Goal: Task Accomplishment & Management: Manage account settings

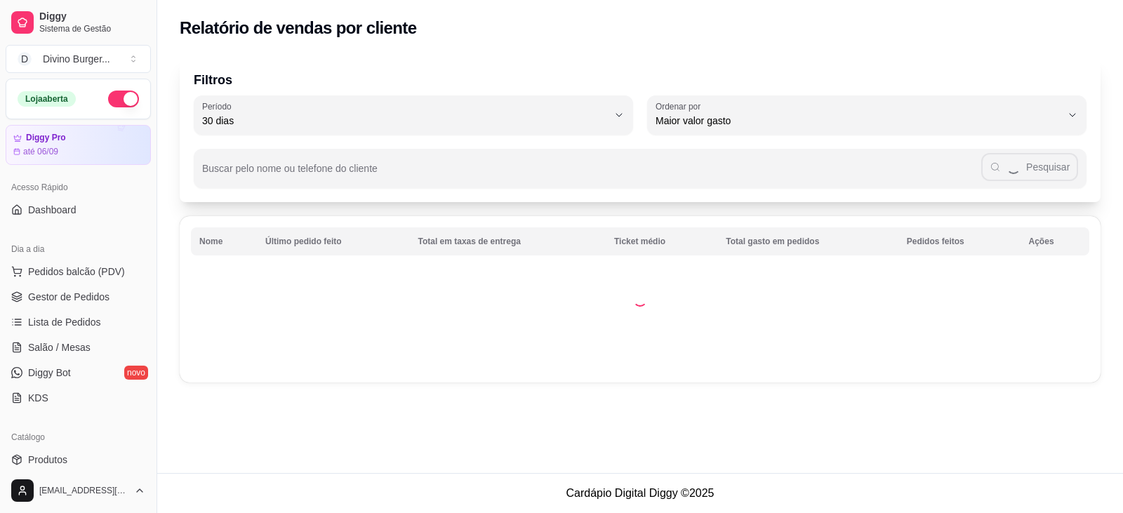
select select "30"
select select "HIGHEST_TOTAL_SPENT_WITH_ORDERS"
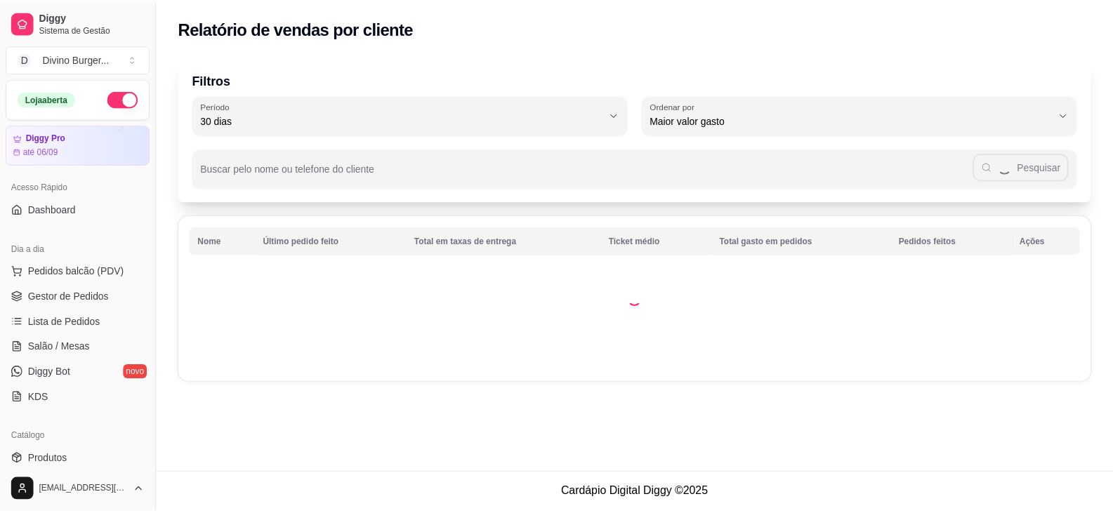
scroll to position [140, 0]
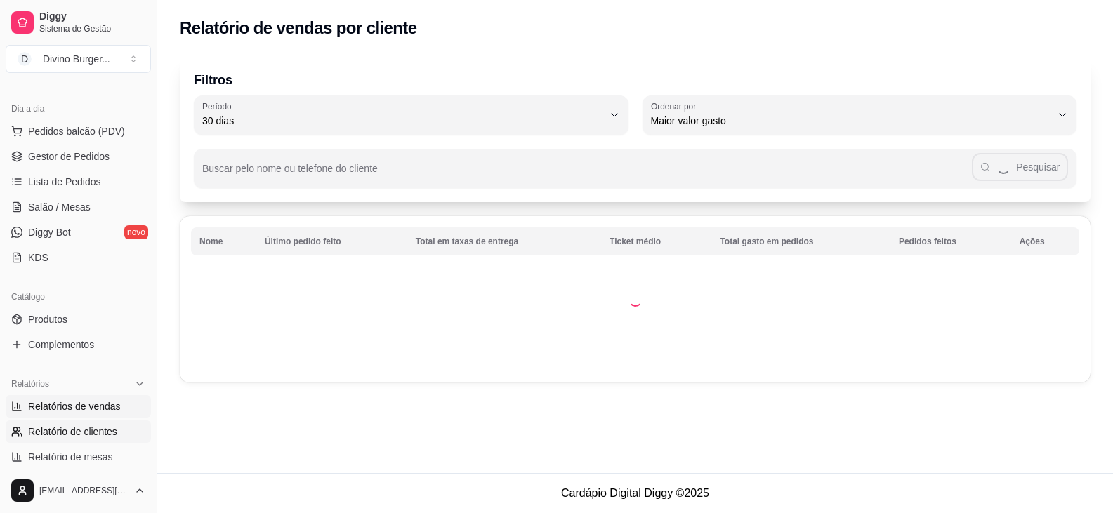
select select "ALL"
select select "0"
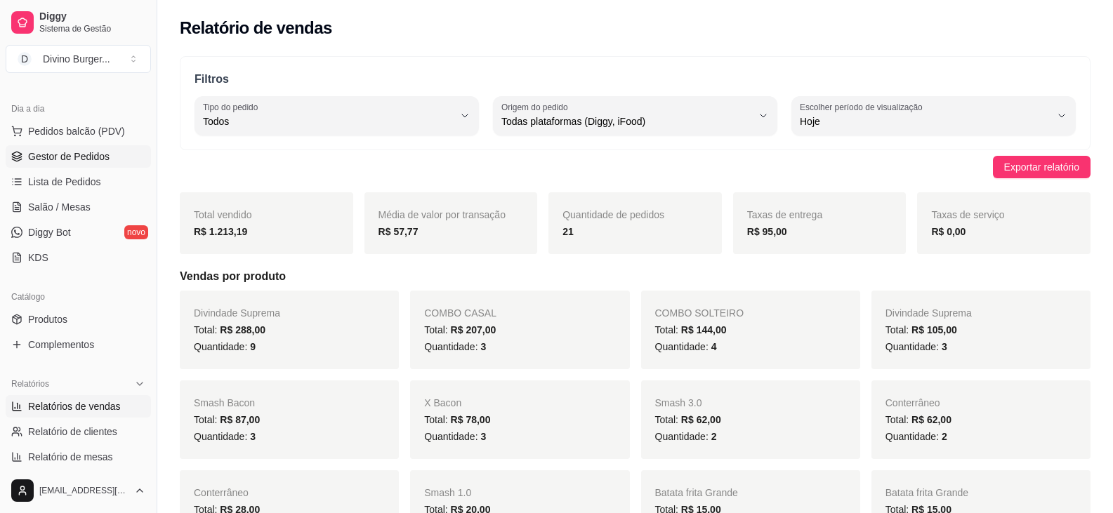
click at [85, 152] on span "Gestor de Pedidos" at bounding box center [68, 157] width 81 height 14
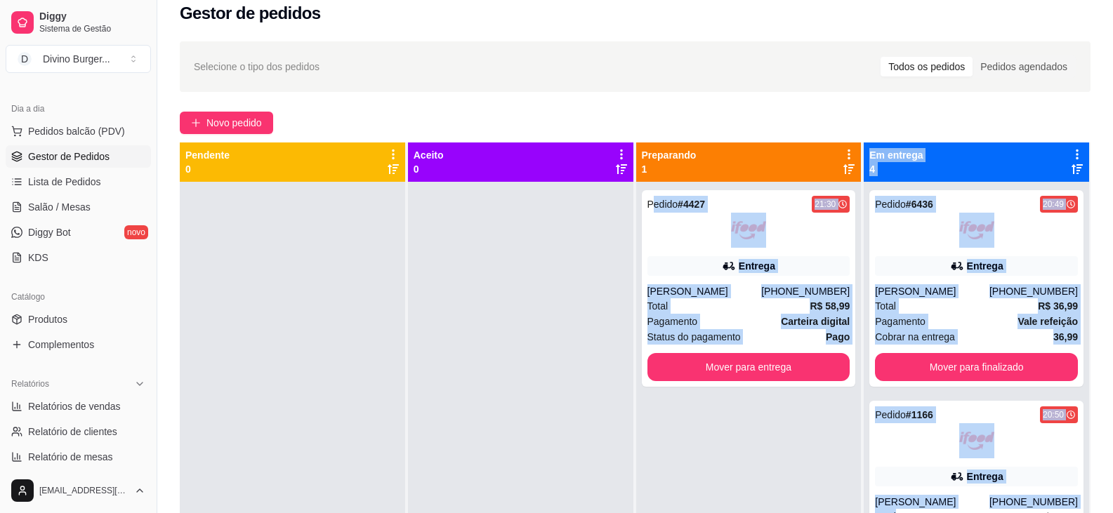
scroll to position [39, 0]
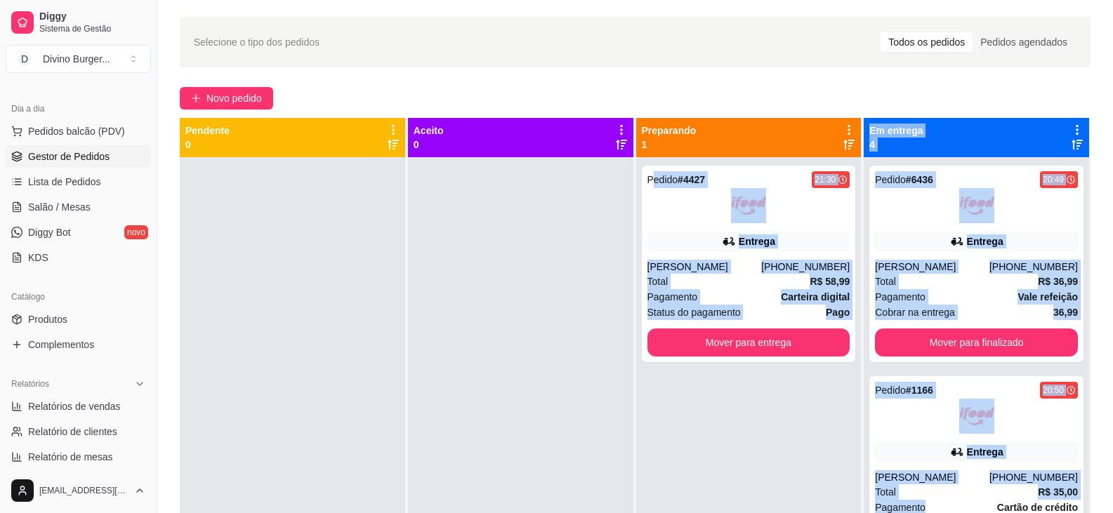
drag, startPoint x: 645, startPoint y: 214, endPoint x: 924, endPoint y: 516, distance: 411.3
click at [924, 474] on html "Diggy Sistema de Gestão D Divino Burger ... Loja aberta Diggy Pro até 06/09 Ace…" at bounding box center [556, 217] width 1113 height 513
click at [695, 475] on div "Pedido # 4427 21:30 Entrega [PERSON_NAME] [PHONE_NUMBER] Total R$ 58,99 Pagamen…" at bounding box center [748, 413] width 225 height 513
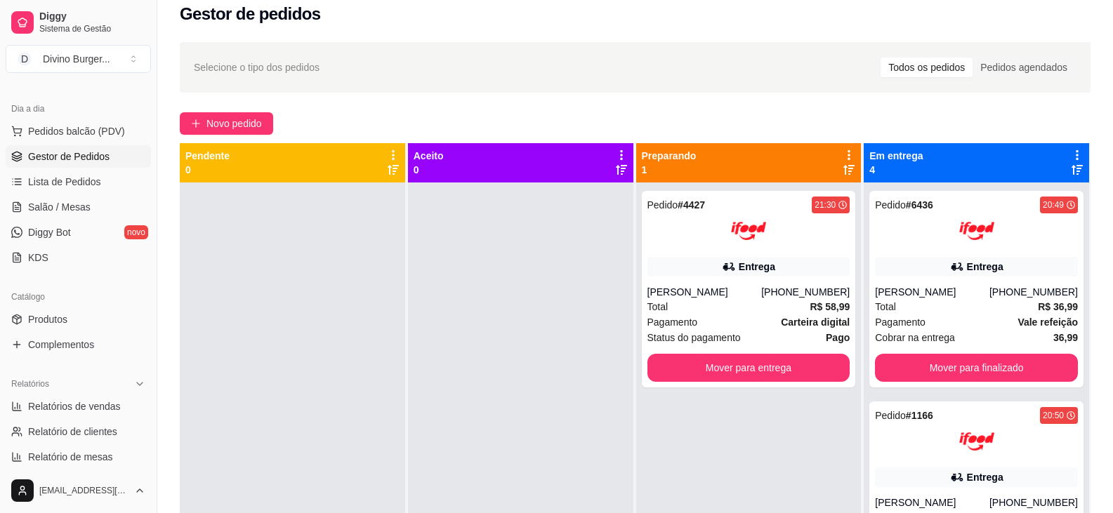
scroll to position [0, 0]
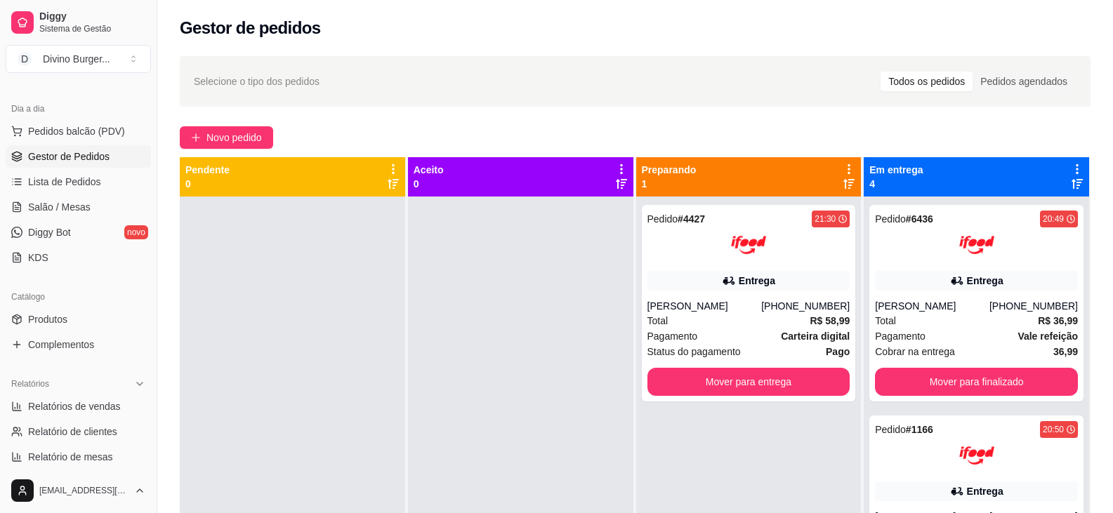
drag, startPoint x: 681, startPoint y: 164, endPoint x: 465, endPoint y: 273, distance: 241.4
click at [465, 273] on div at bounding box center [520, 453] width 225 height 513
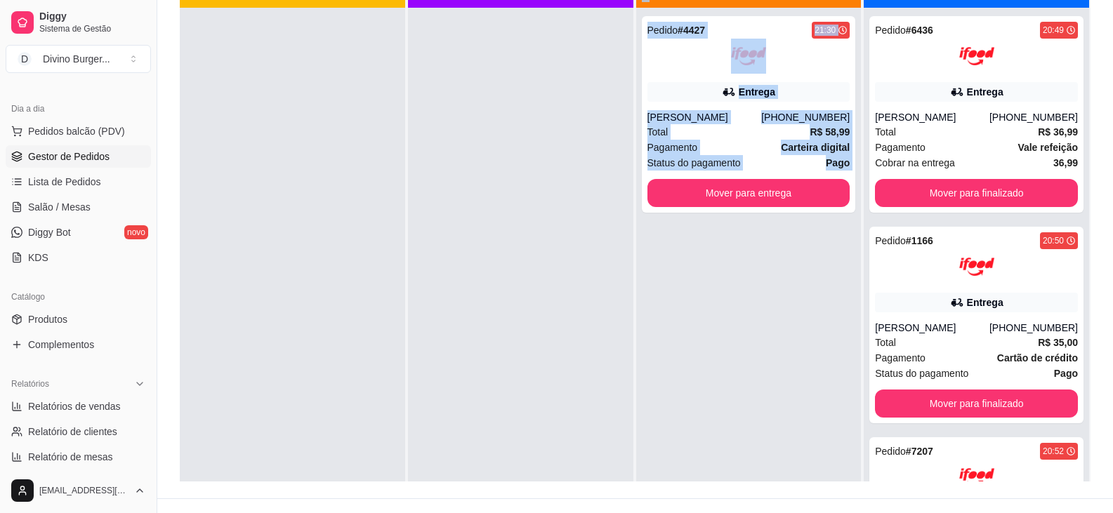
scroll to position [39, 0]
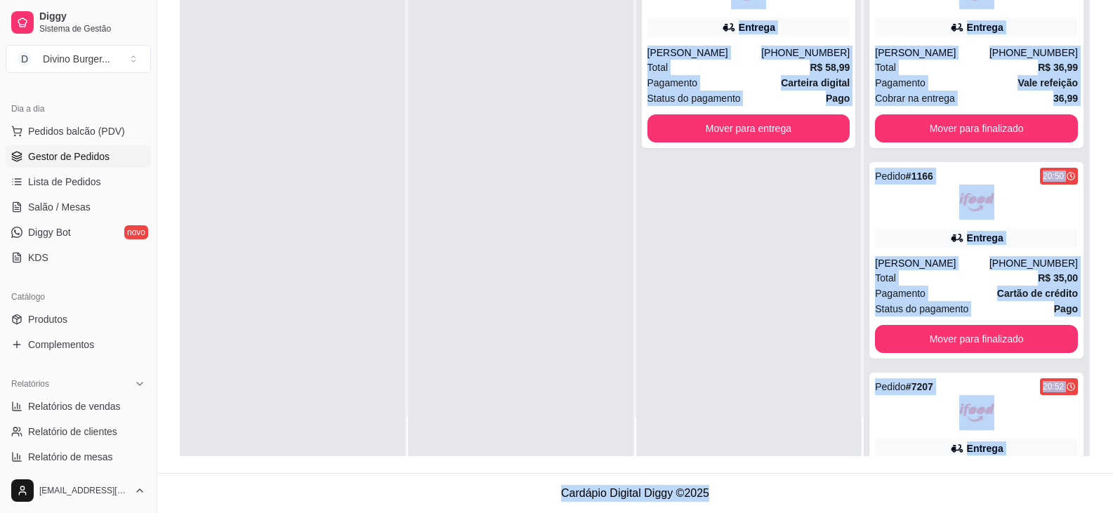
drag, startPoint x: 663, startPoint y: 249, endPoint x: 688, endPoint y: 326, distance: 81.0
click at [712, 379] on div "Selecione o tipo dos pedidos Todos os pedidos Pedidos agendados Novo pedido Pen…" at bounding box center [634, 153] width 955 height 639
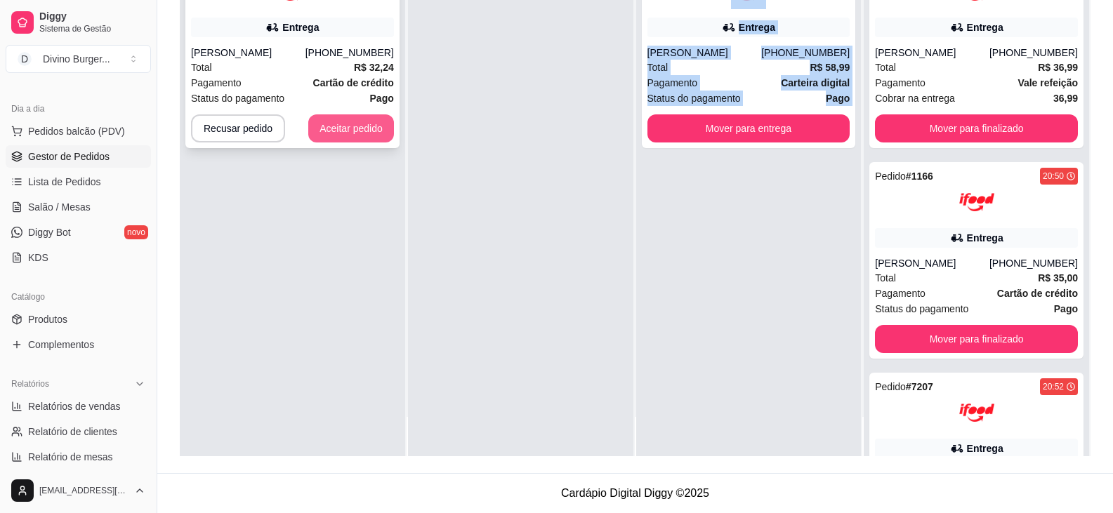
click at [357, 129] on button "Aceitar pedido" at bounding box center [351, 128] width 86 height 28
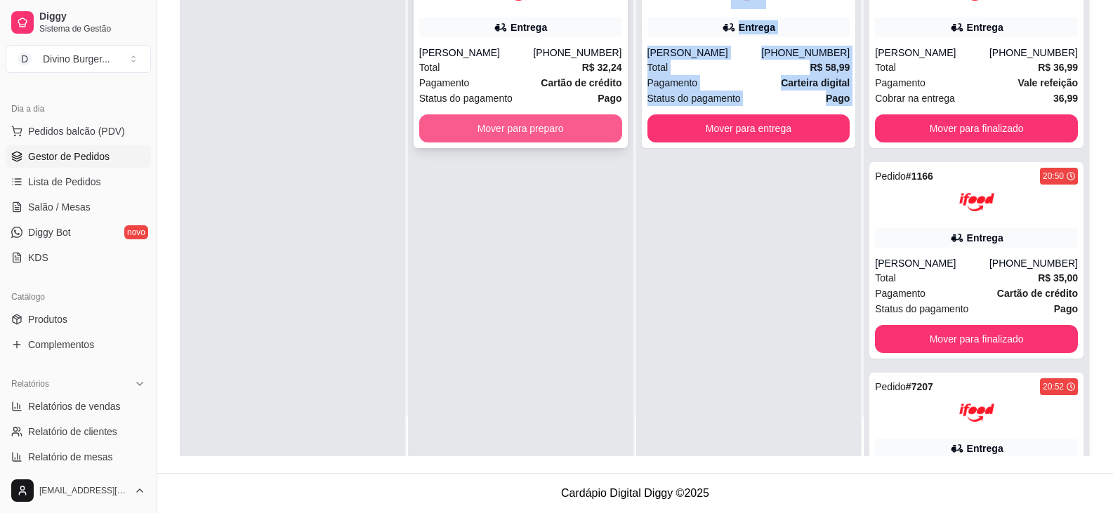
click at [509, 119] on button "Mover para preparo" at bounding box center [520, 128] width 203 height 28
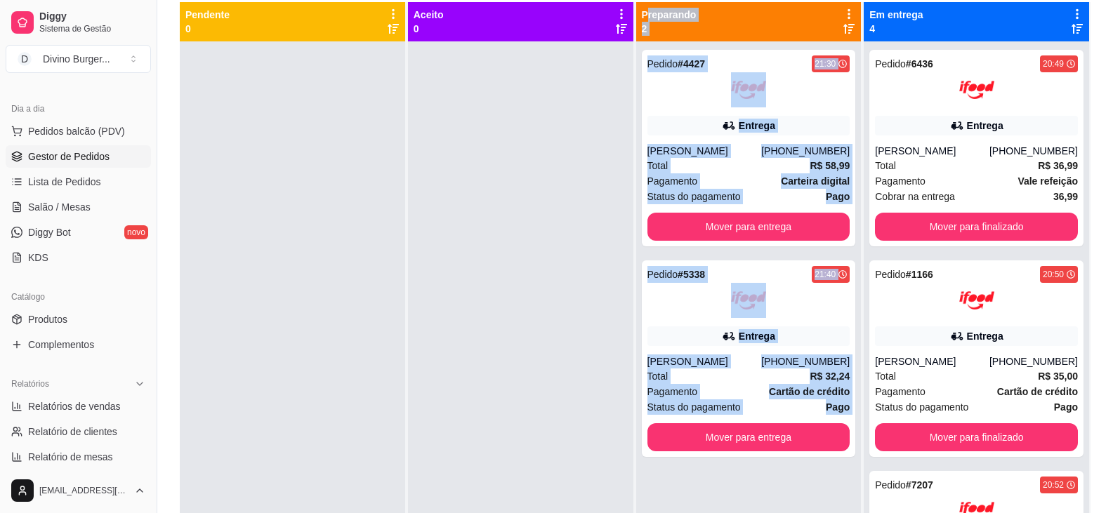
scroll to position [4, 0]
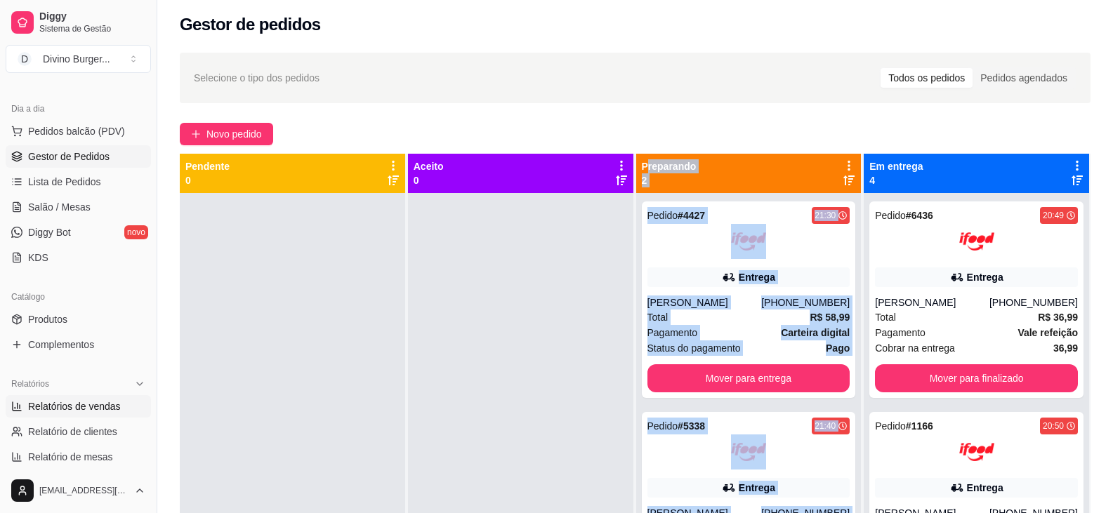
click at [50, 402] on span "Relatórios de vendas" at bounding box center [74, 406] width 93 height 14
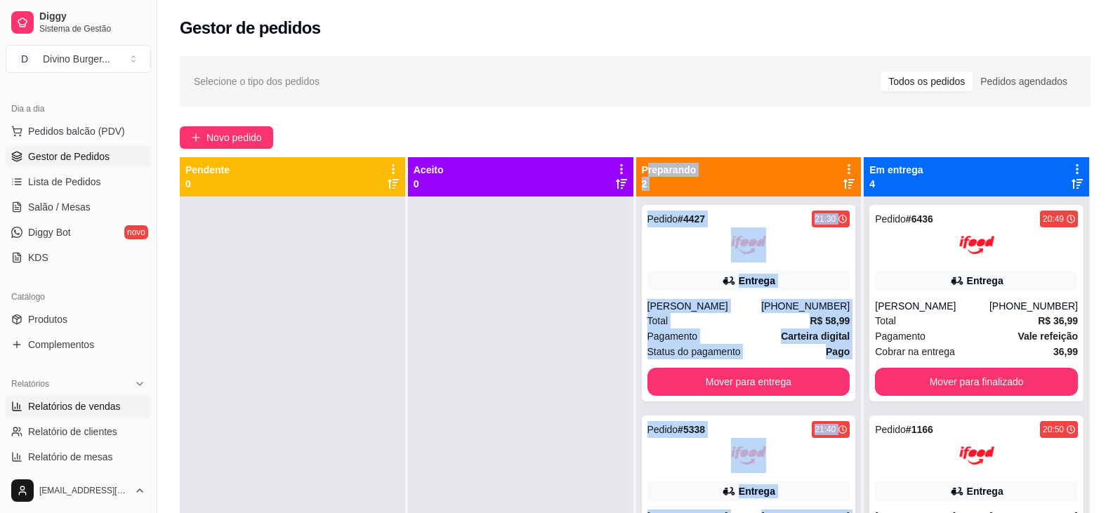
select select "ALL"
select select "0"
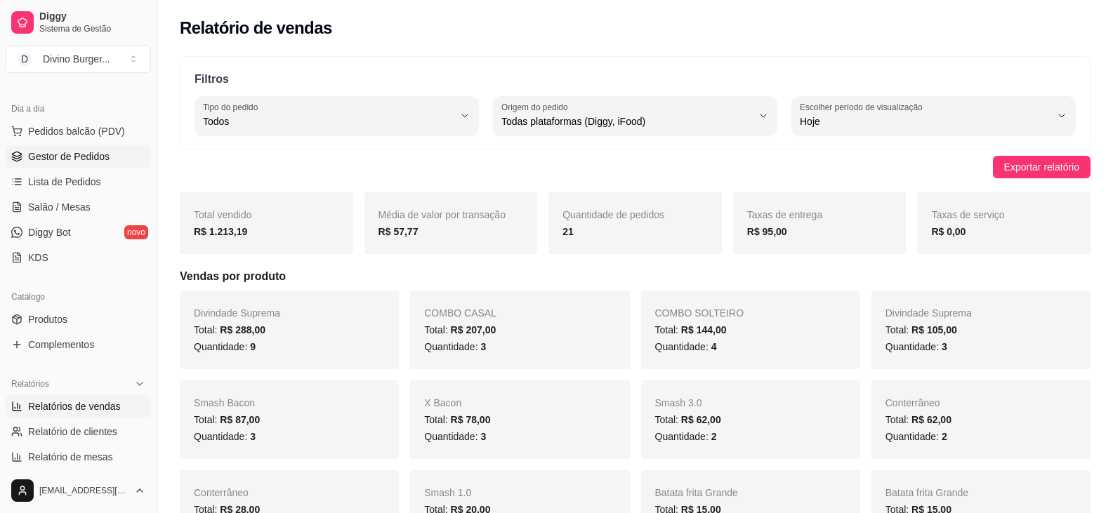
click at [44, 165] on link "Gestor de Pedidos" at bounding box center [78, 156] width 145 height 22
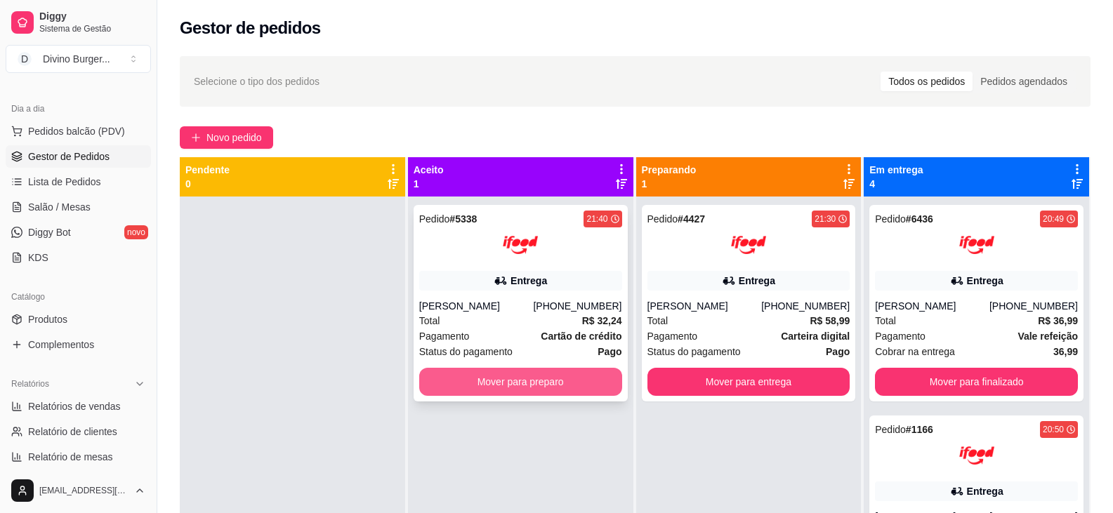
click at [469, 387] on button "Mover para preparo" at bounding box center [520, 382] width 203 height 28
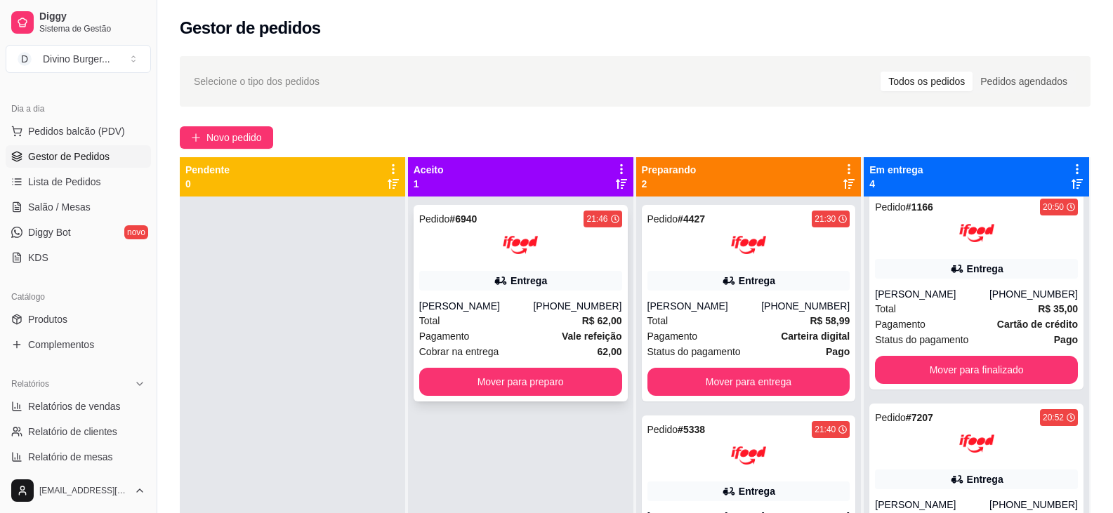
click at [506, 334] on div "Pagamento Vale refeição" at bounding box center [520, 336] width 203 height 15
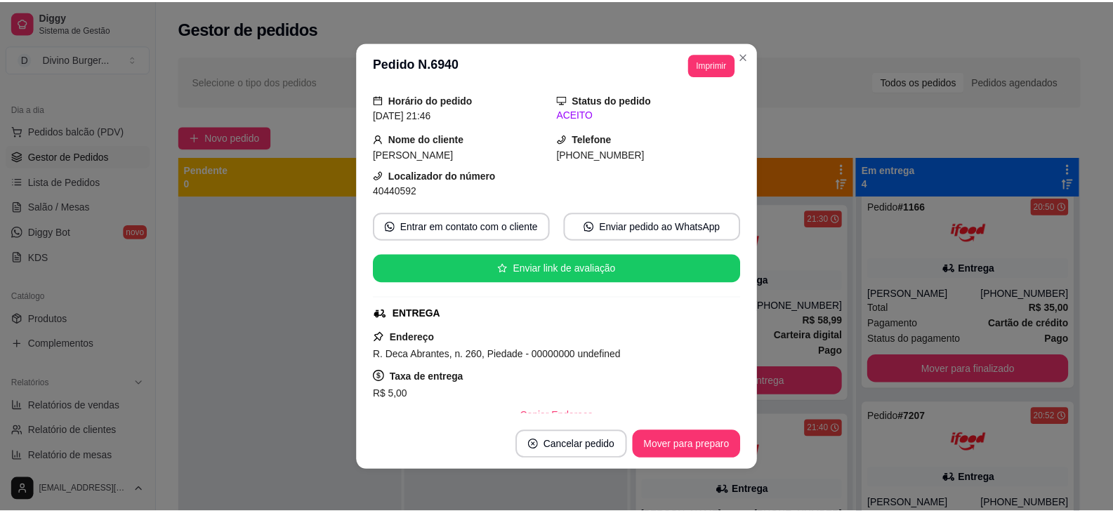
scroll to position [70, 0]
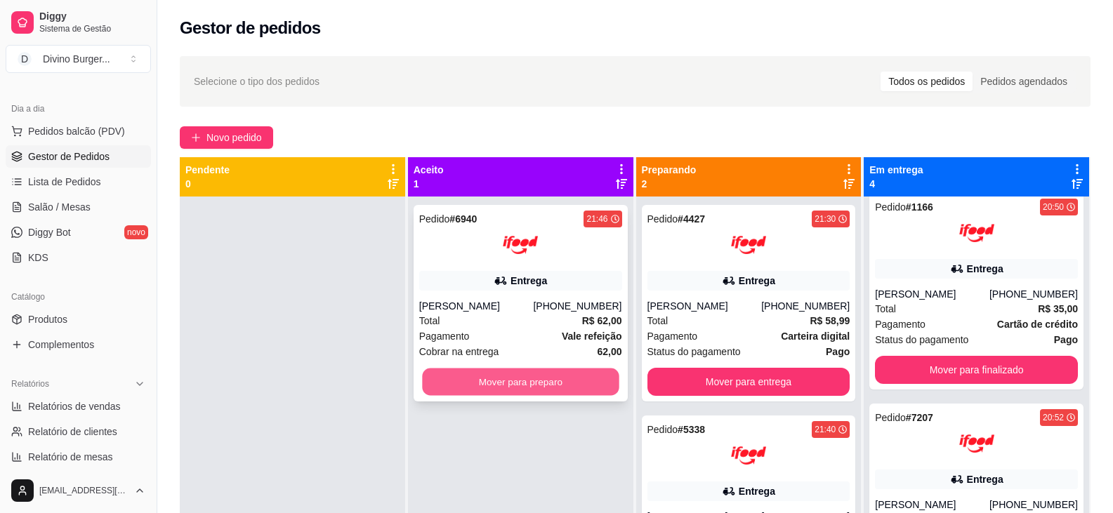
click at [517, 376] on button "Mover para preparo" at bounding box center [520, 382] width 197 height 27
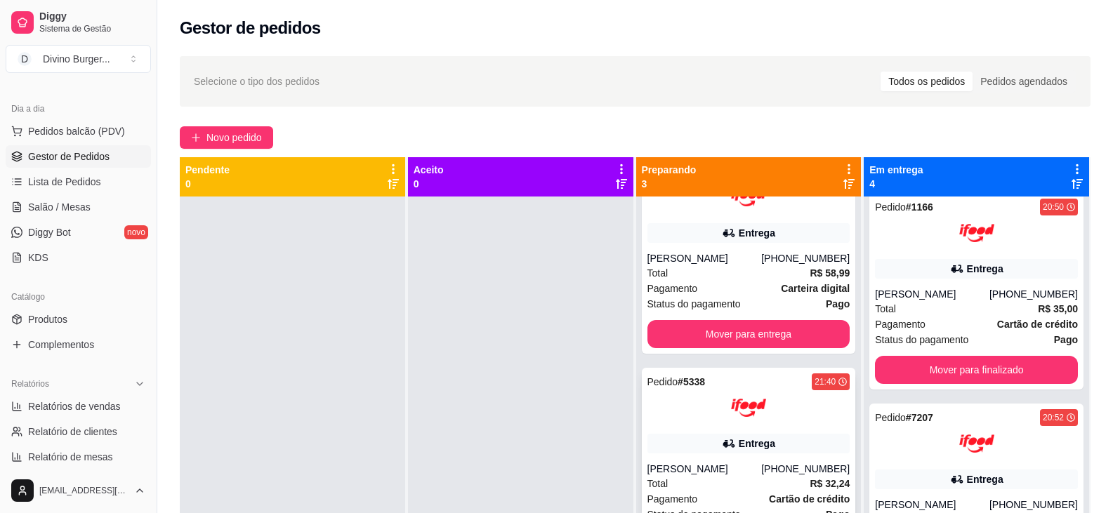
scroll to position [133, 0]
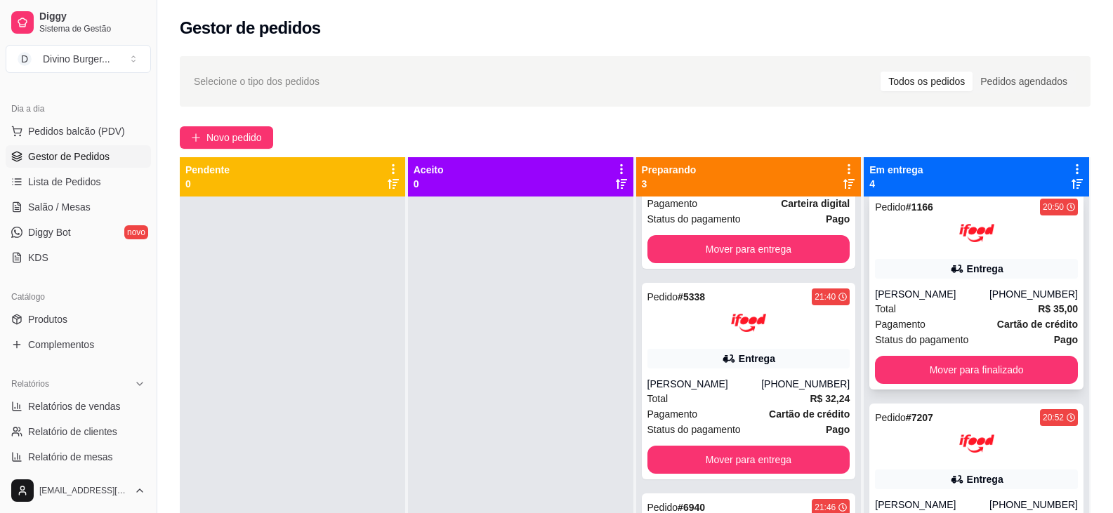
click at [964, 388] on div "Pedido # 1166 20:50 Entrega [PERSON_NAME] [PHONE_NUMBER] Total R$ 35,00 Pagamen…" at bounding box center [976, 291] width 214 height 197
click at [996, 357] on button "Mover para finalizado" at bounding box center [976, 370] width 203 height 28
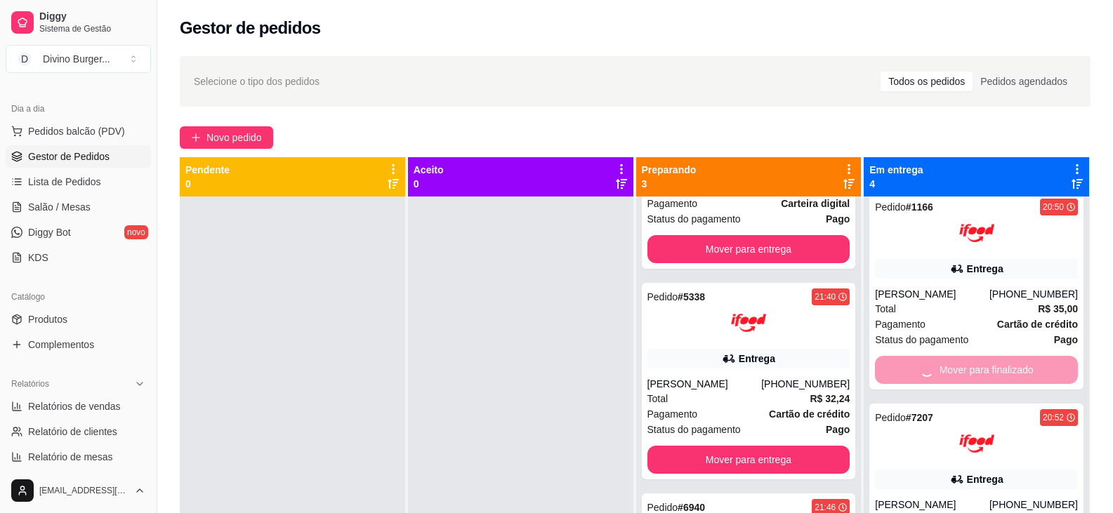
scroll to position [12, 0]
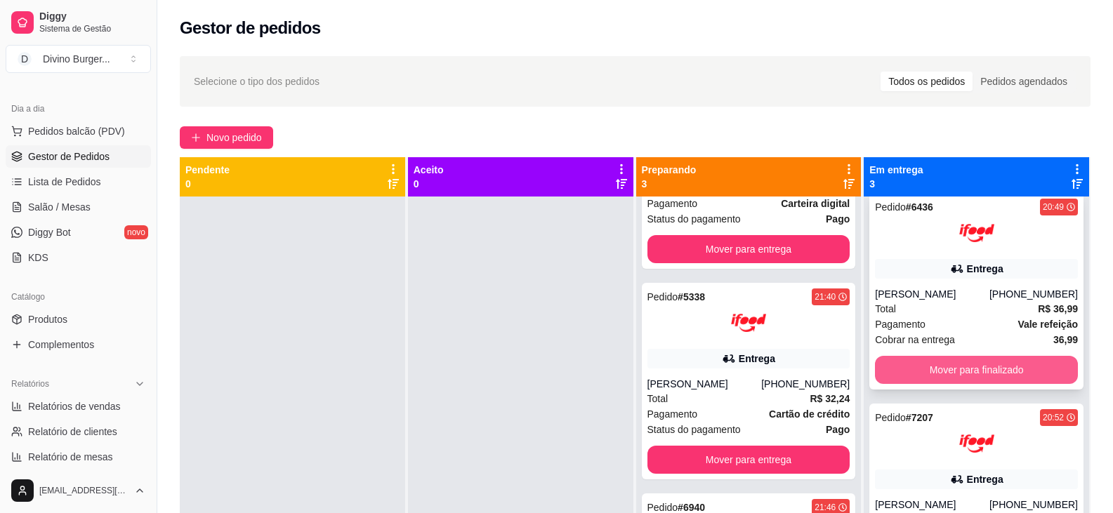
click at [941, 370] on button "Mover para finalizado" at bounding box center [976, 370] width 203 height 28
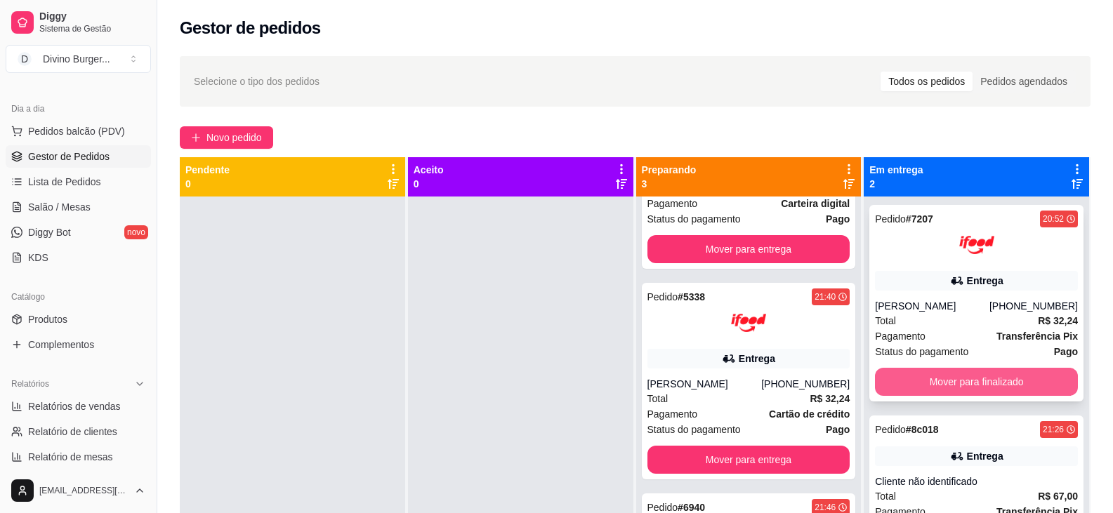
click at [936, 387] on button "Mover para finalizado" at bounding box center [976, 382] width 203 height 28
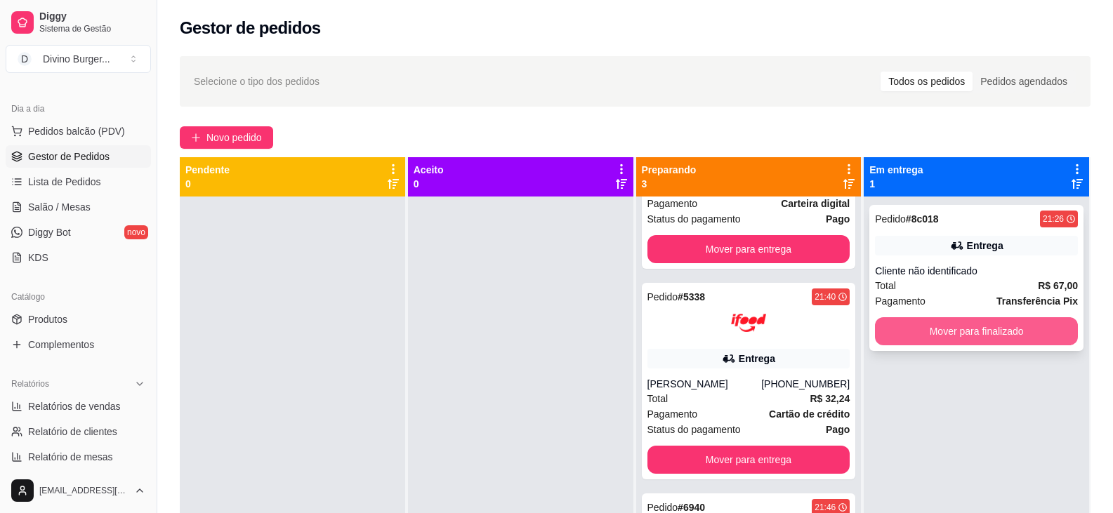
click at [941, 338] on button "Mover para finalizado" at bounding box center [976, 331] width 203 height 28
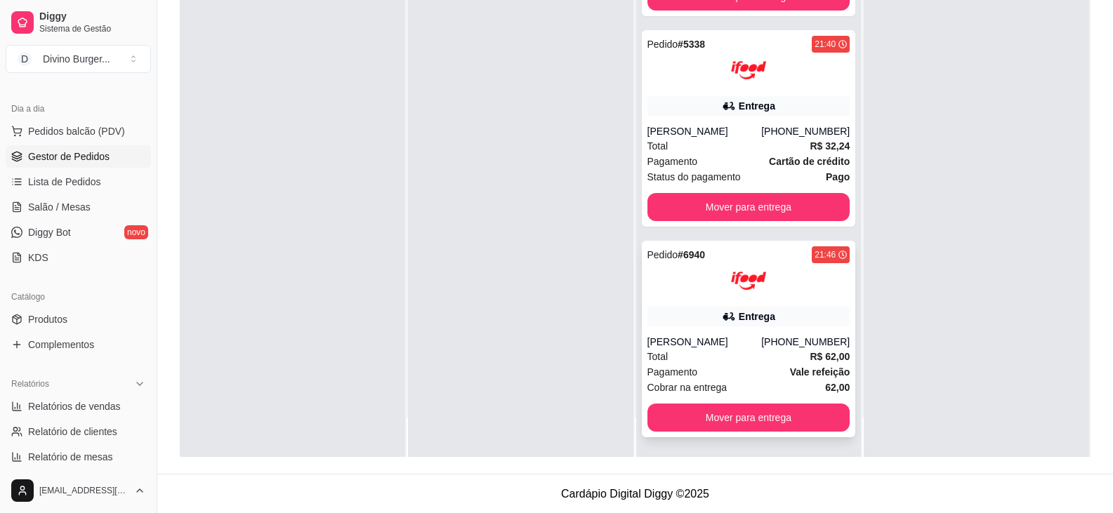
scroll to position [214, 0]
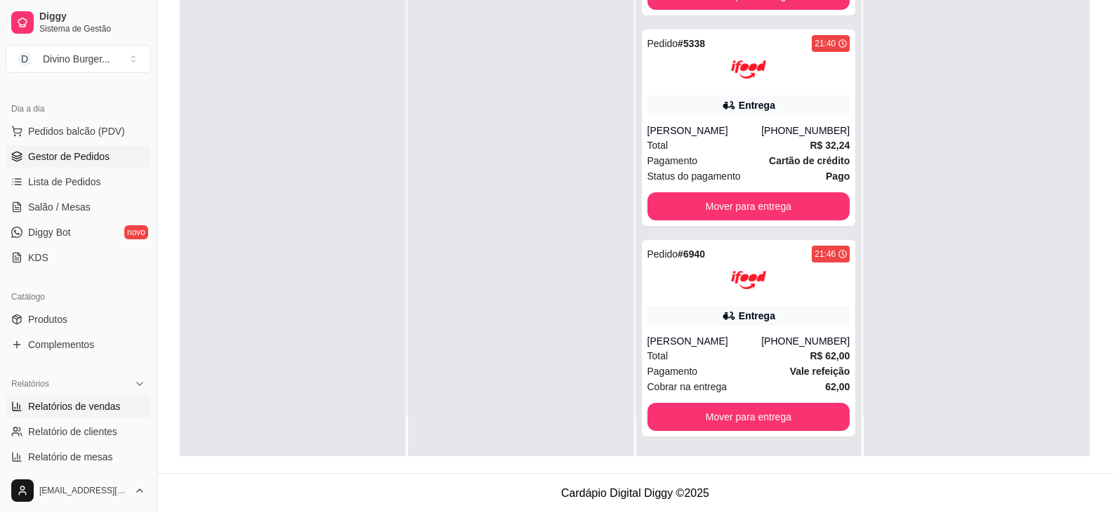
click at [86, 404] on span "Relatórios de vendas" at bounding box center [74, 406] width 93 height 14
select select "ALL"
select select "0"
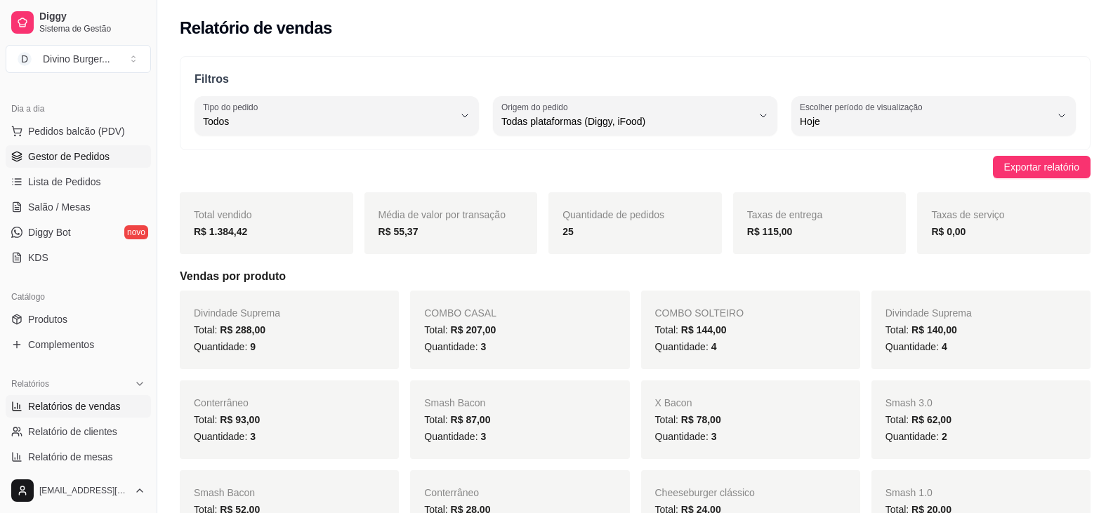
click at [79, 162] on span "Gestor de Pedidos" at bounding box center [68, 157] width 81 height 14
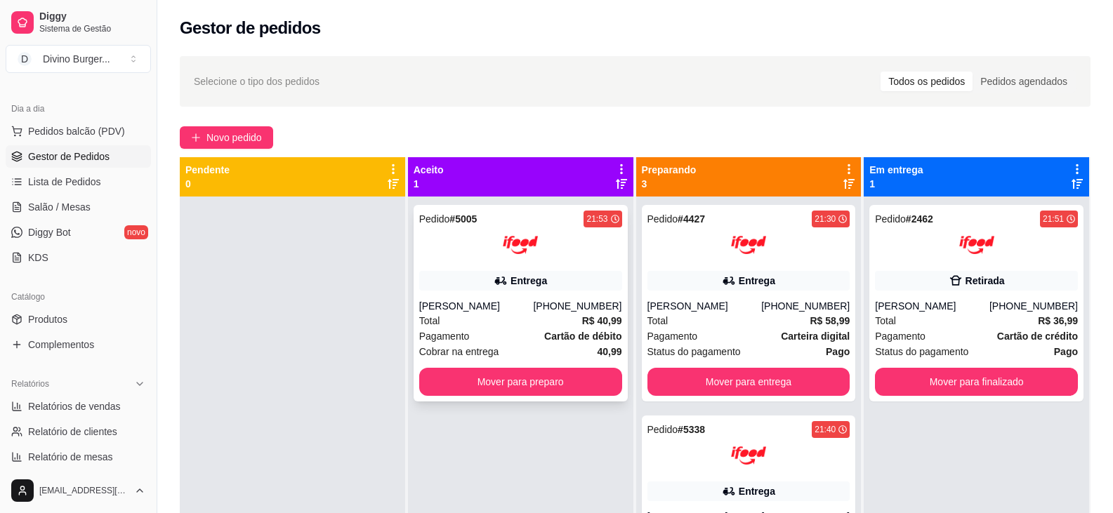
click at [482, 249] on div at bounding box center [520, 244] width 203 height 35
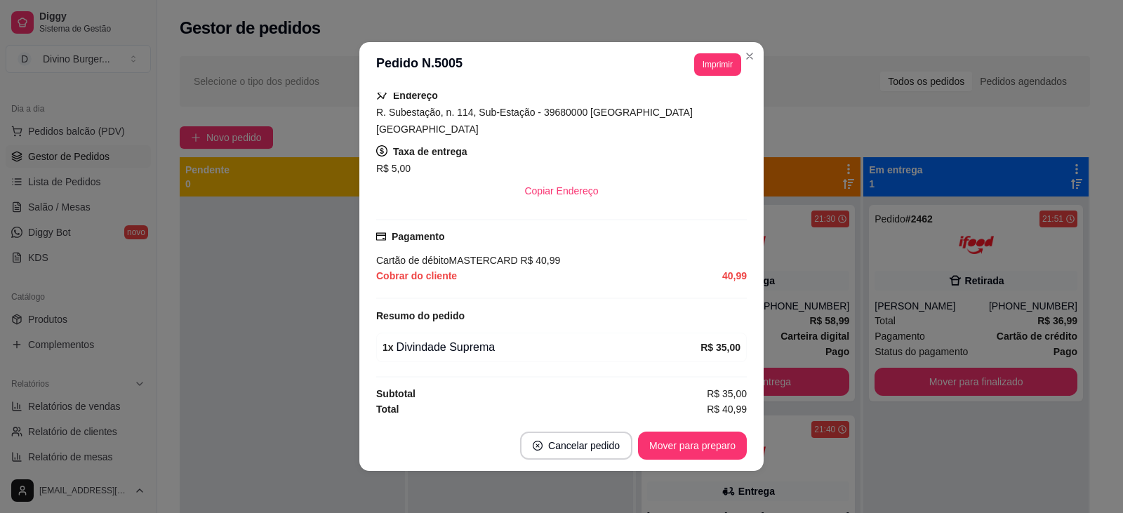
scroll to position [292, 0]
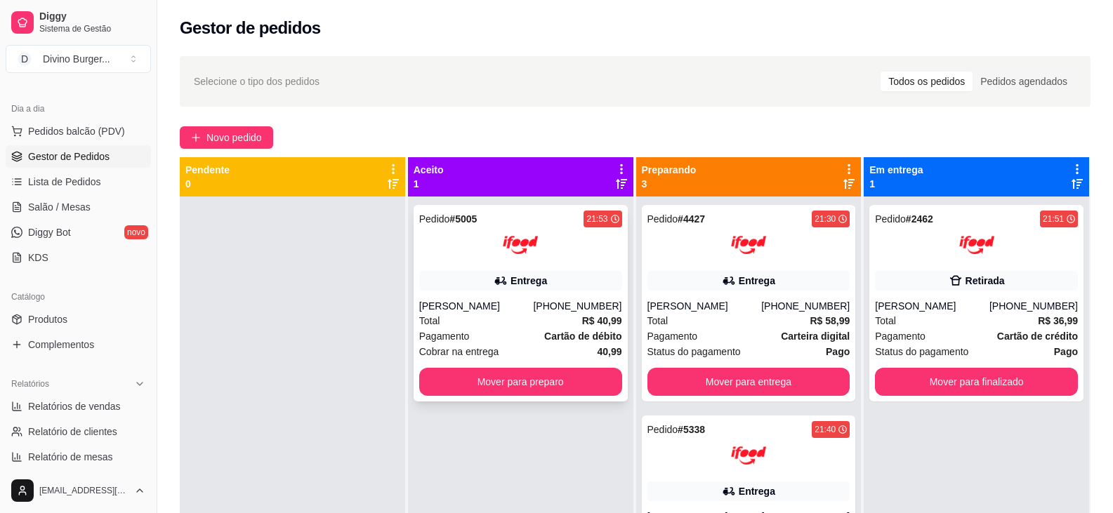
click at [467, 270] on div "Pedido # 5005 21:53 Entrega [PERSON_NAME] [PHONE_NUMBER] Total R$ 40,99 Pagamen…" at bounding box center [520, 303] width 214 height 197
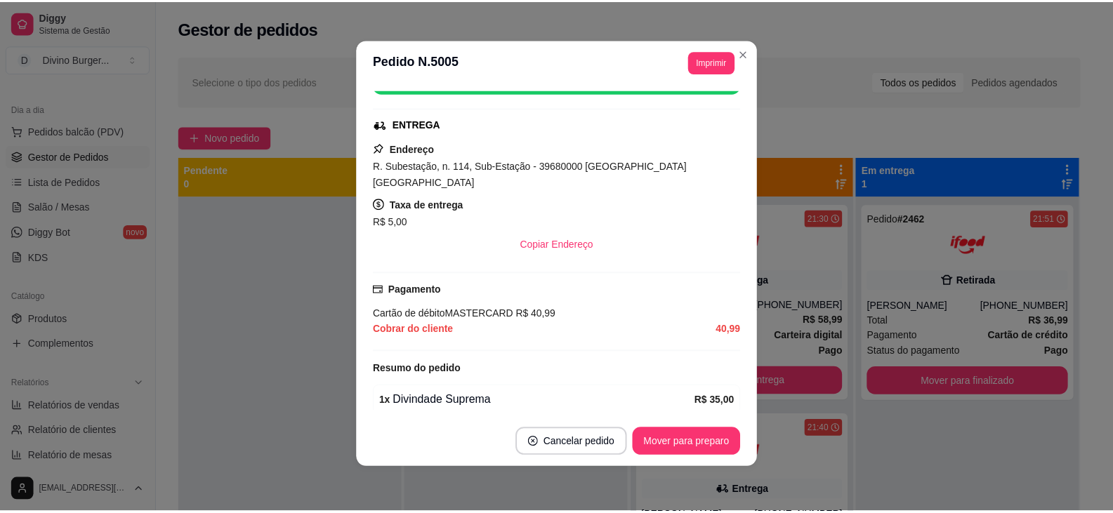
scroll to position [211, 0]
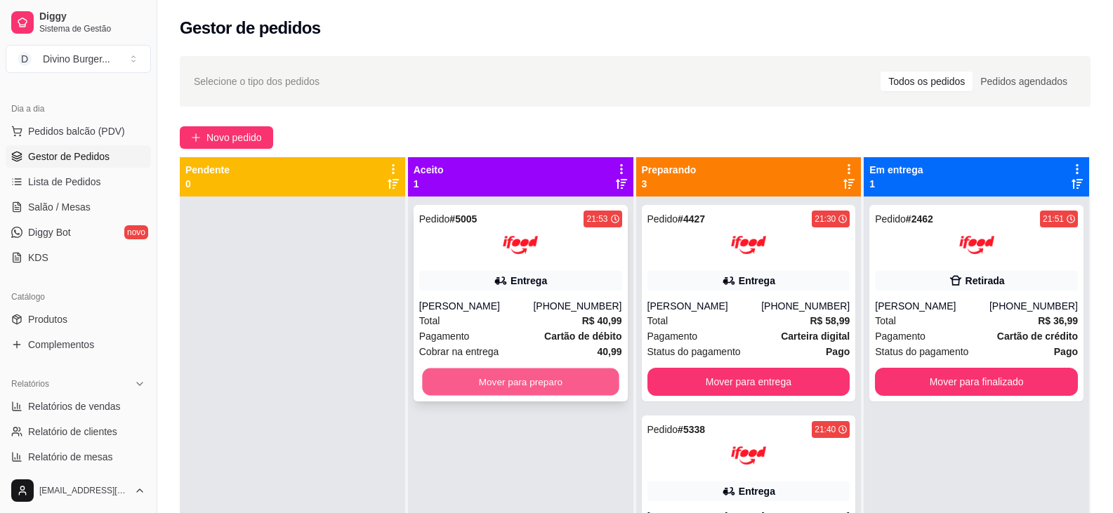
click at [476, 386] on button "Mover para preparo" at bounding box center [520, 382] width 197 height 27
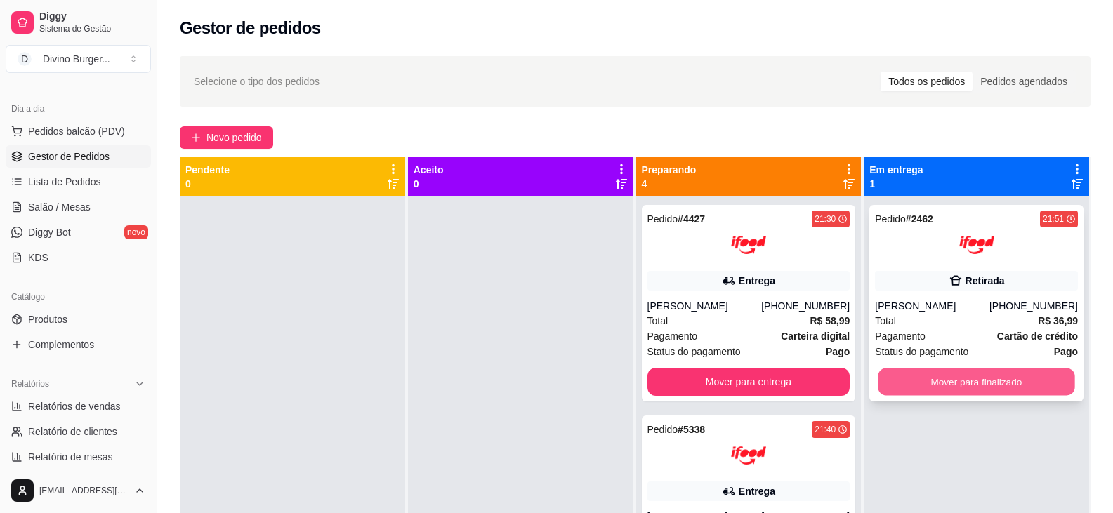
click at [920, 396] on button "Mover para finalizado" at bounding box center [976, 382] width 197 height 27
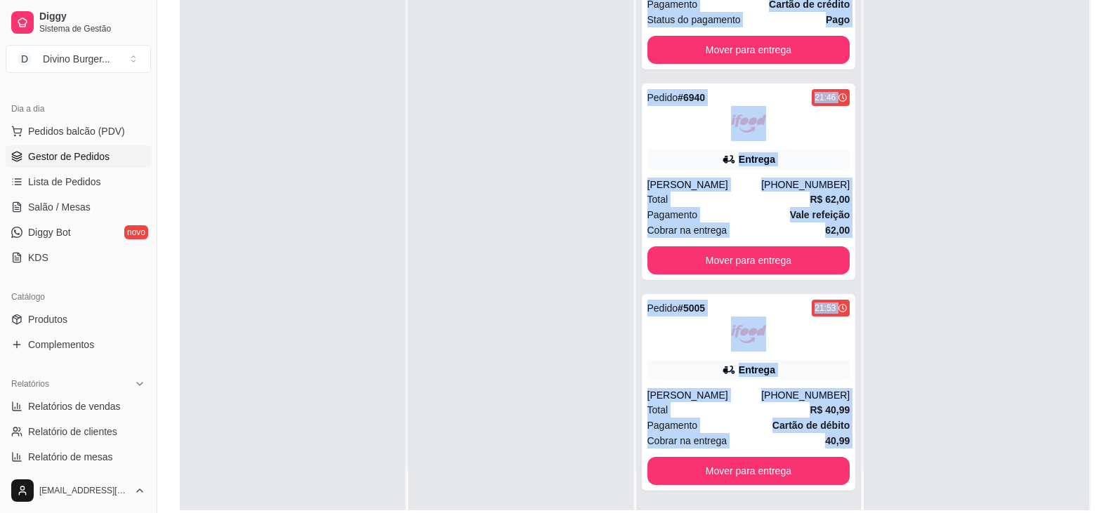
scroll to position [214, 0]
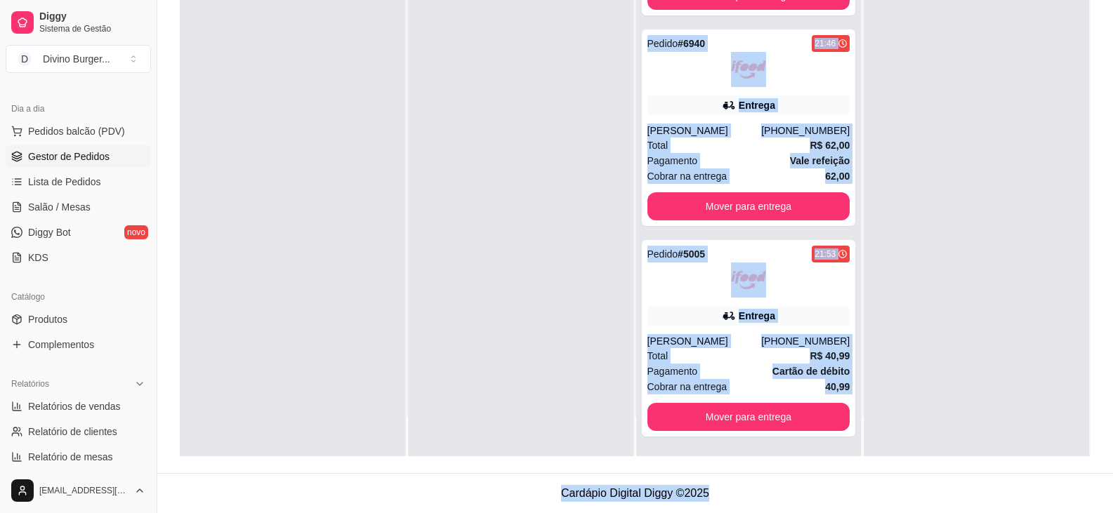
drag, startPoint x: 622, startPoint y: 185, endPoint x: 835, endPoint y: 463, distance: 350.4
click at [855, 299] on html "Diggy Sistema de Gestão D Divino Burger ... Loja aberta Diggy Pro até 06/09 Ace…" at bounding box center [556, 42] width 1113 height 513
click at [877, 305] on div at bounding box center [975, 199] width 225 height 513
drag, startPoint x: 553, startPoint y: 233, endPoint x: 745, endPoint y: 533, distance: 356.7
click at [745, 299] on html "Diggy Sistema de Gestão D Divino Burger ... Loja aberta Diggy Pro até 06/09 Ace…" at bounding box center [556, 42] width 1113 height 513
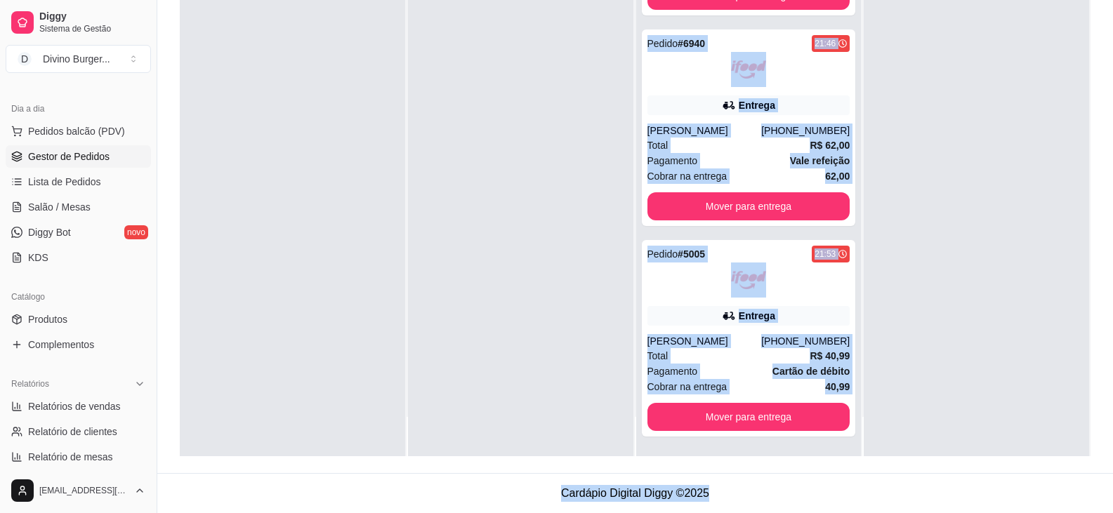
click at [416, 326] on div at bounding box center [520, 199] width 225 height 513
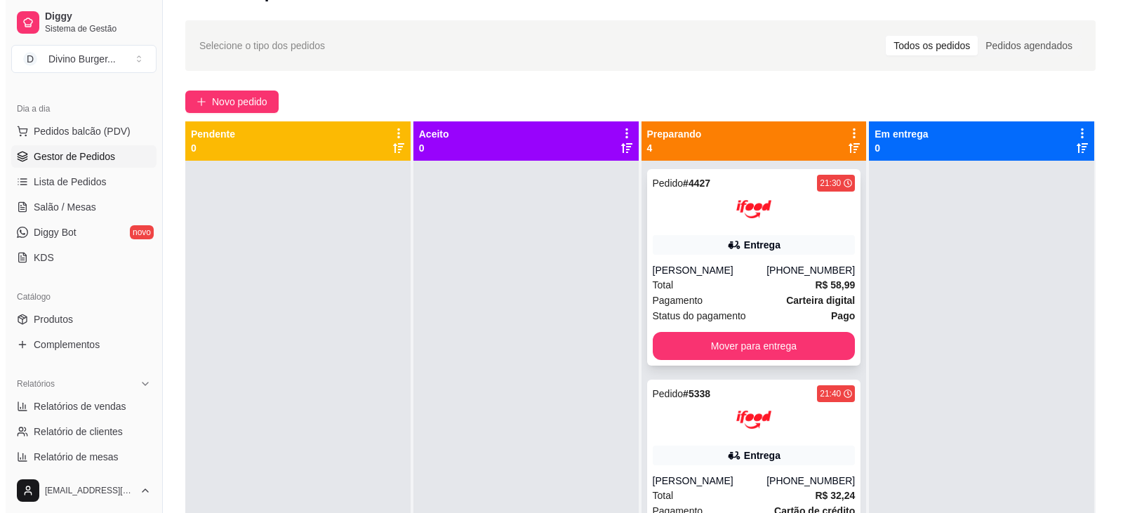
scroll to position [0, 0]
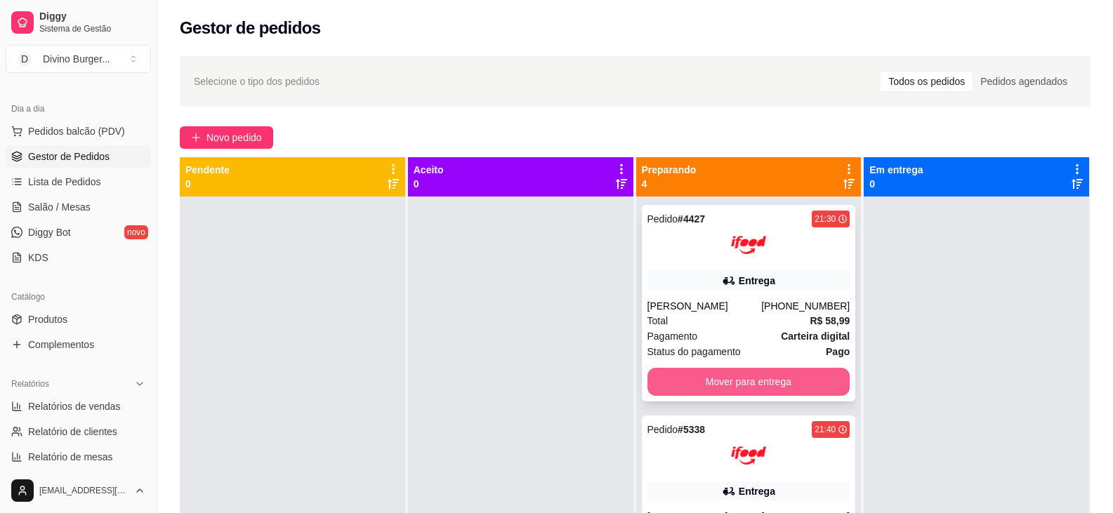
click at [767, 394] on button "Mover para entrega" at bounding box center [748, 382] width 203 height 28
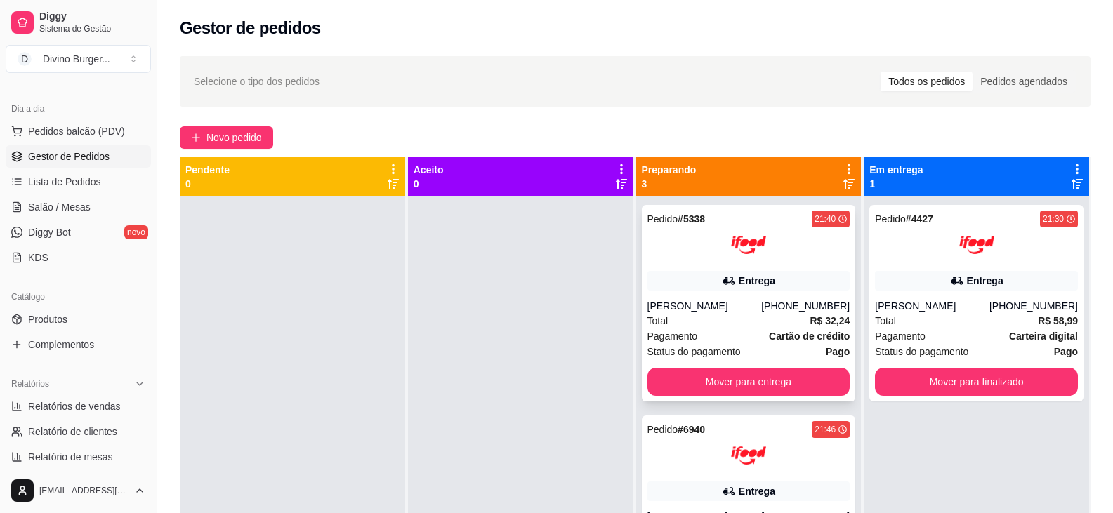
click at [751, 317] on div "Total R$ 32,24" at bounding box center [748, 320] width 203 height 15
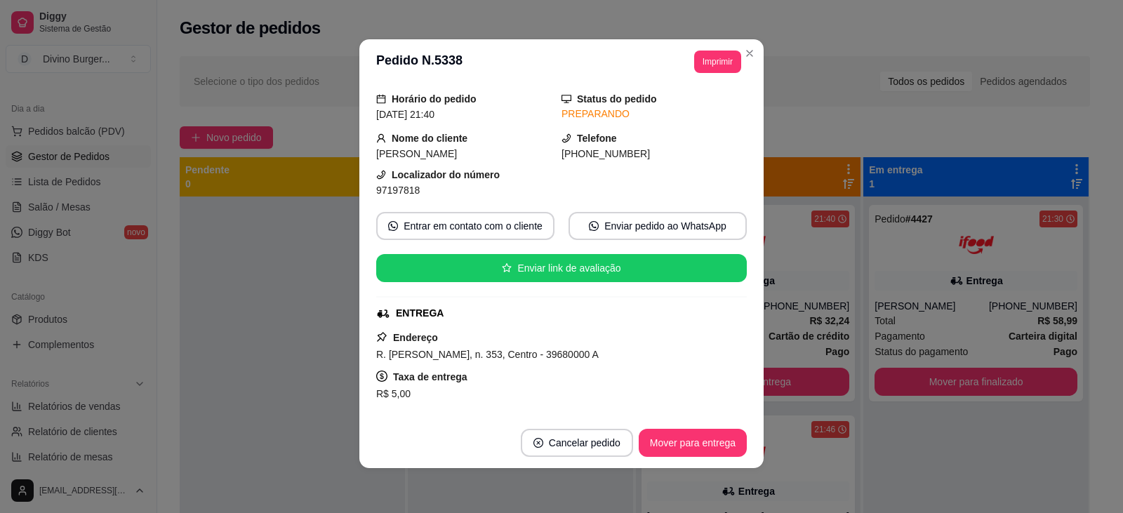
scroll to position [70, 0]
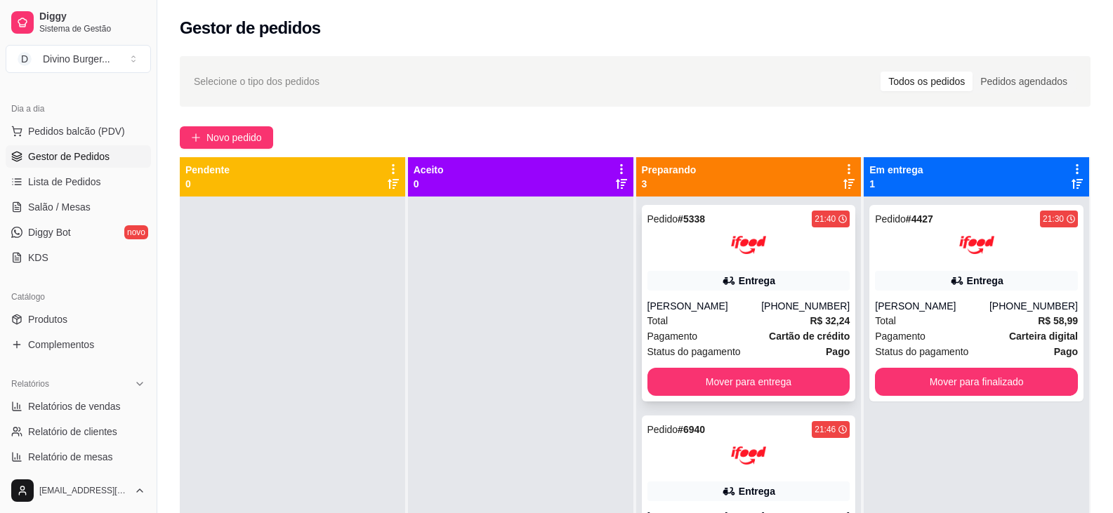
click at [737, 259] on img at bounding box center [748, 244] width 35 height 35
click at [772, 386] on button "Mover para entrega" at bounding box center [748, 382] width 203 height 28
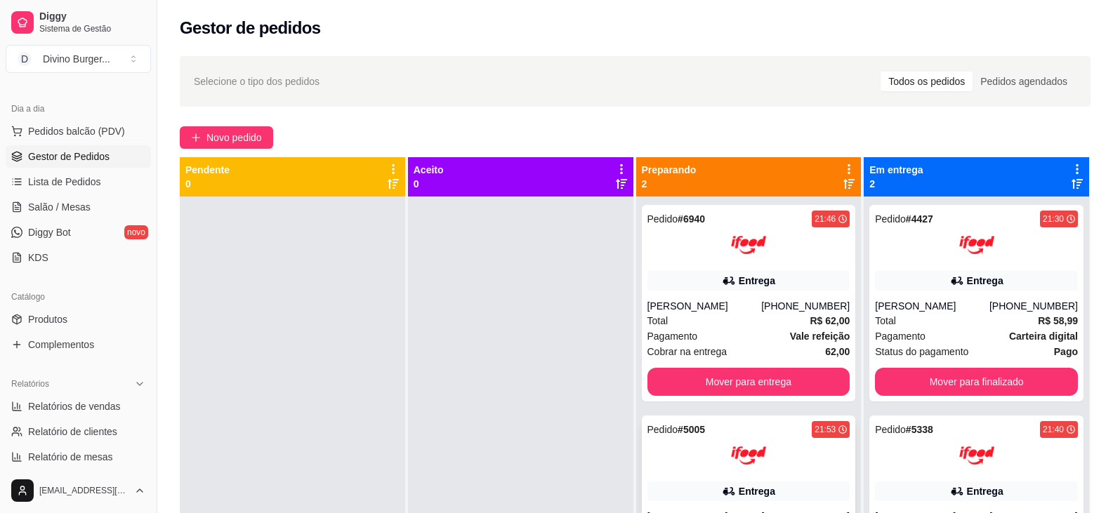
click at [704, 457] on div at bounding box center [748, 455] width 203 height 35
click at [726, 304] on div "[PERSON_NAME]" at bounding box center [704, 306] width 114 height 14
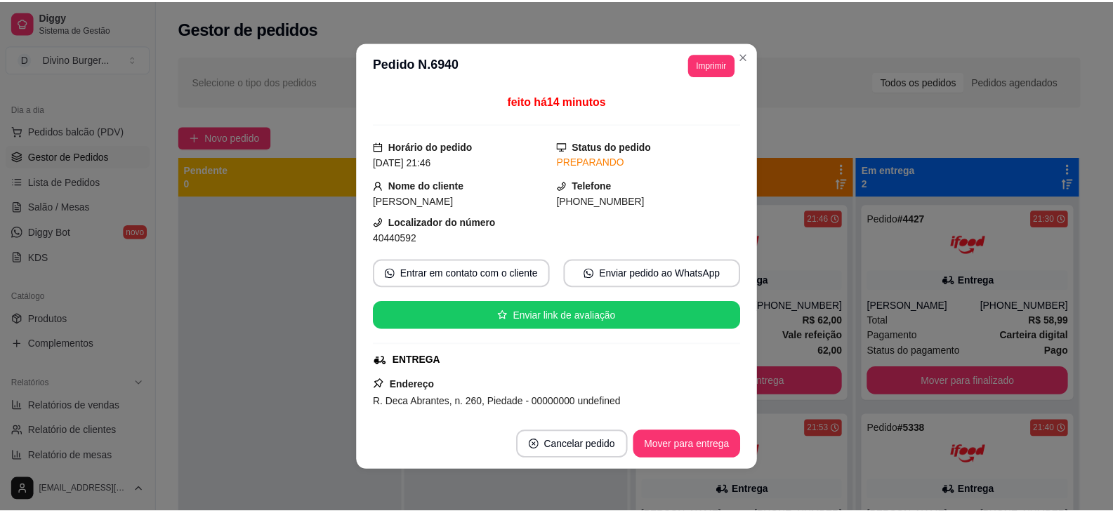
scroll to position [3, 0]
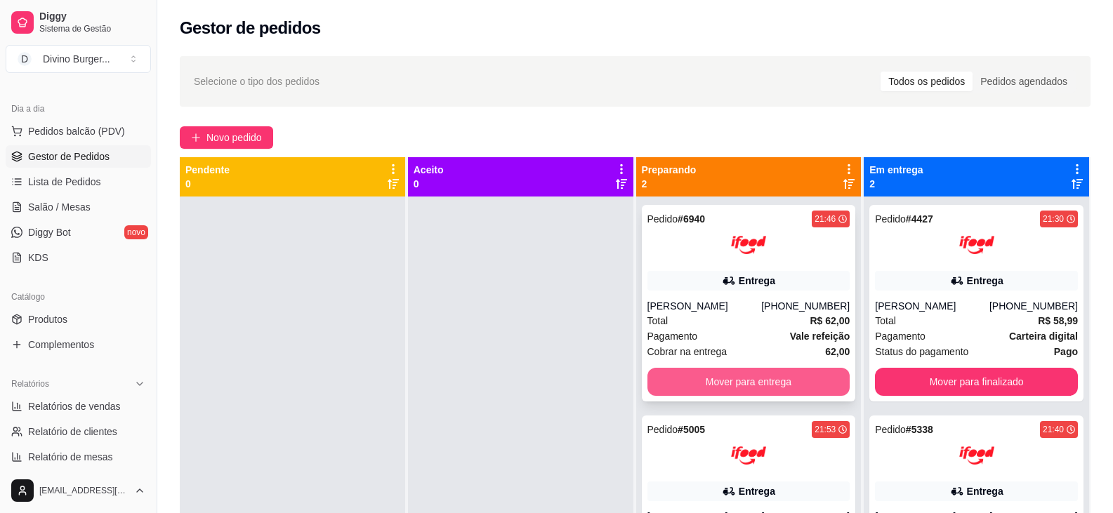
click at [736, 402] on div "Pedido # 6940 21:46 Entrega [PERSON_NAME] [PHONE_NUMBER] Total R$ 62,00 Pagamen…" at bounding box center [748, 453] width 225 height 513
click at [745, 382] on button "Mover para entrega" at bounding box center [748, 382] width 203 height 28
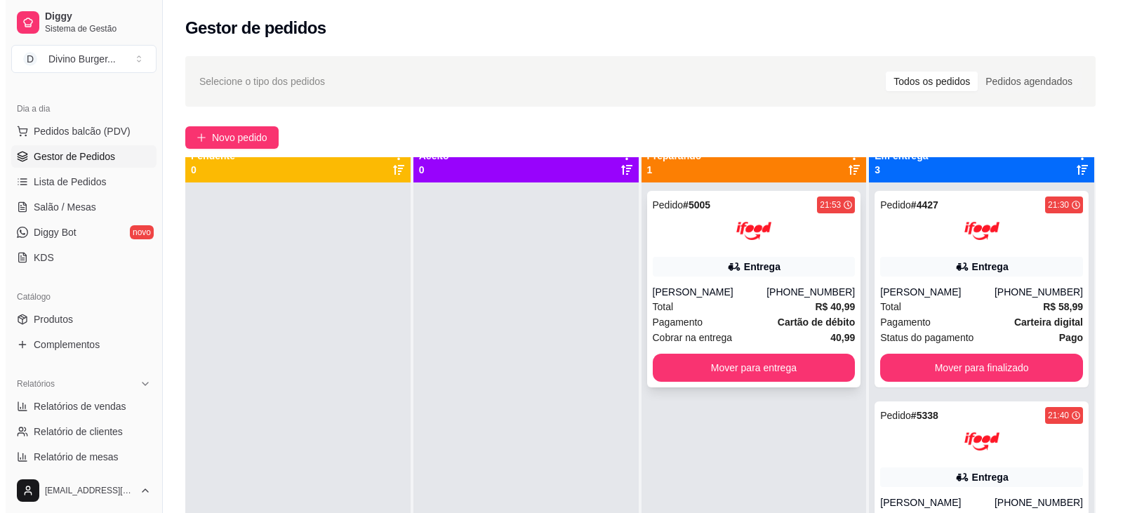
scroll to position [0, 0]
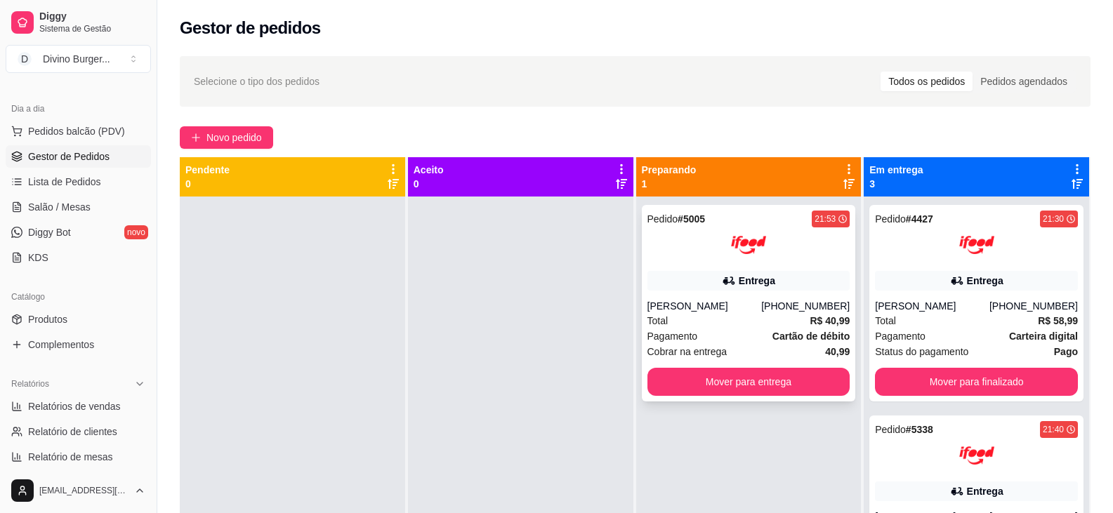
click at [736, 352] on div "Cobrar na entrega 40,99" at bounding box center [748, 351] width 203 height 15
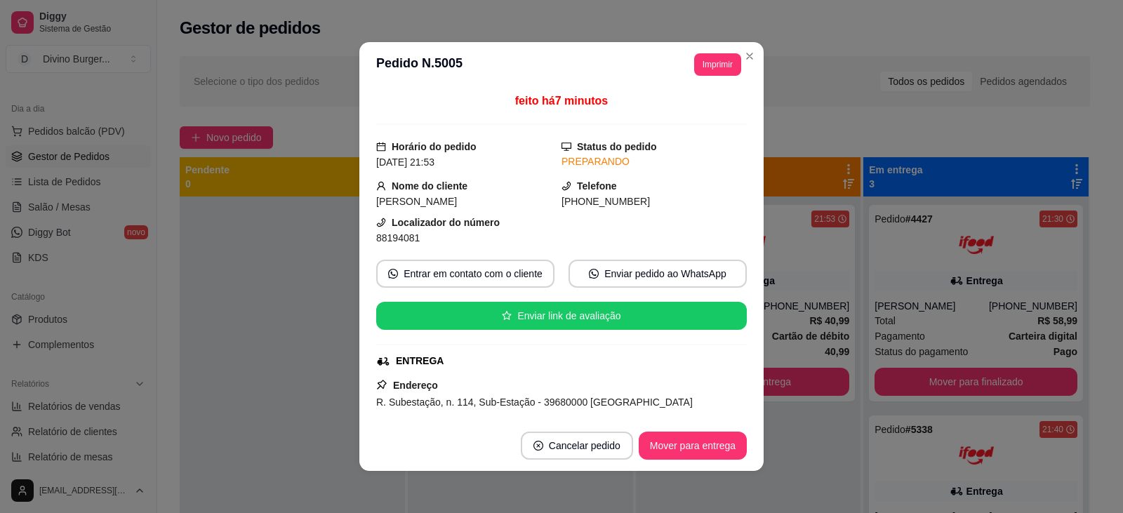
scroll to position [3, 0]
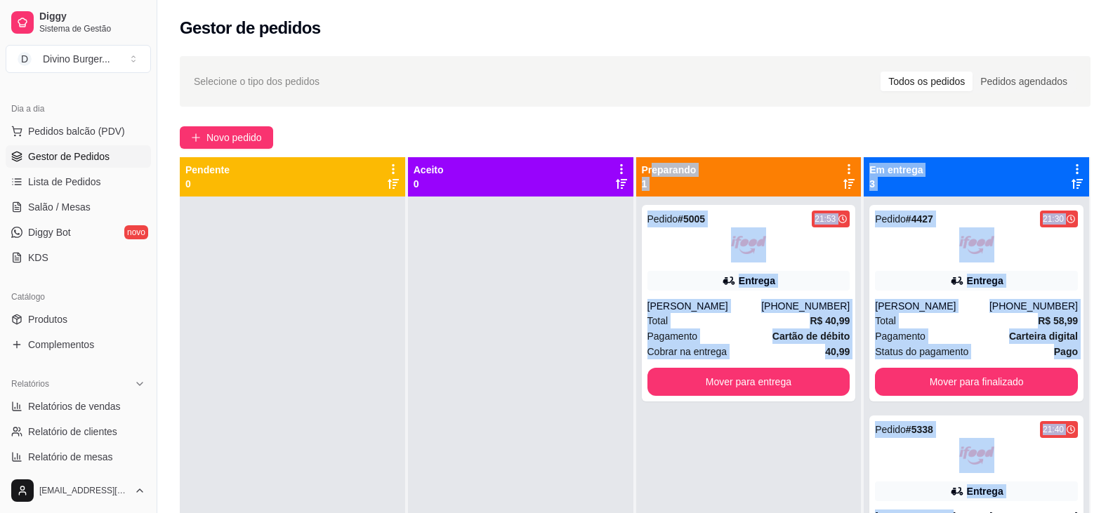
drag, startPoint x: 644, startPoint y: 149, endPoint x: 943, endPoint y: 513, distance: 471.8
click at [943, 512] on html "Diggy Sistema de Gestão D Divino Burger ... Loja aberta Diggy Pro até 06/09 Ace…" at bounding box center [556, 256] width 1113 height 513
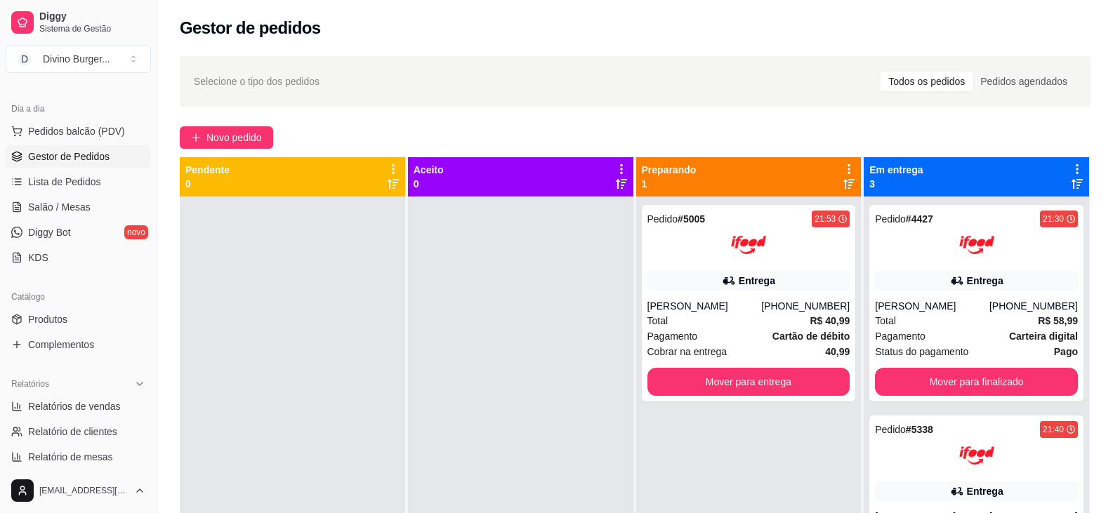
click at [437, 399] on div at bounding box center [520, 453] width 225 height 513
click at [746, 277] on div "Entrega" at bounding box center [756, 281] width 37 height 14
click at [776, 309] on div "[PHONE_NUMBER]" at bounding box center [805, 306] width 88 height 14
click at [709, 321] on div "Total R$ 40,99" at bounding box center [748, 320] width 203 height 15
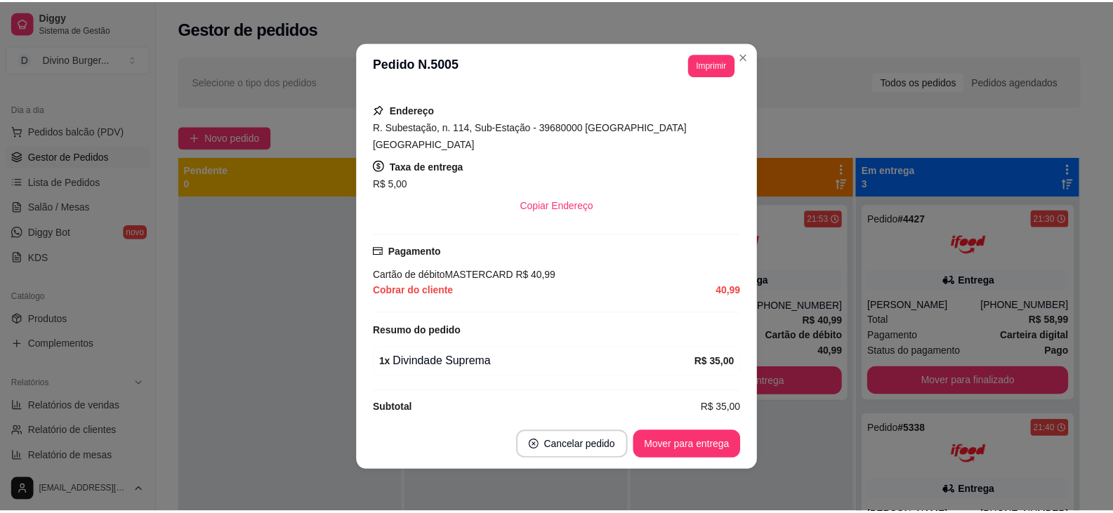
scroll to position [281, 0]
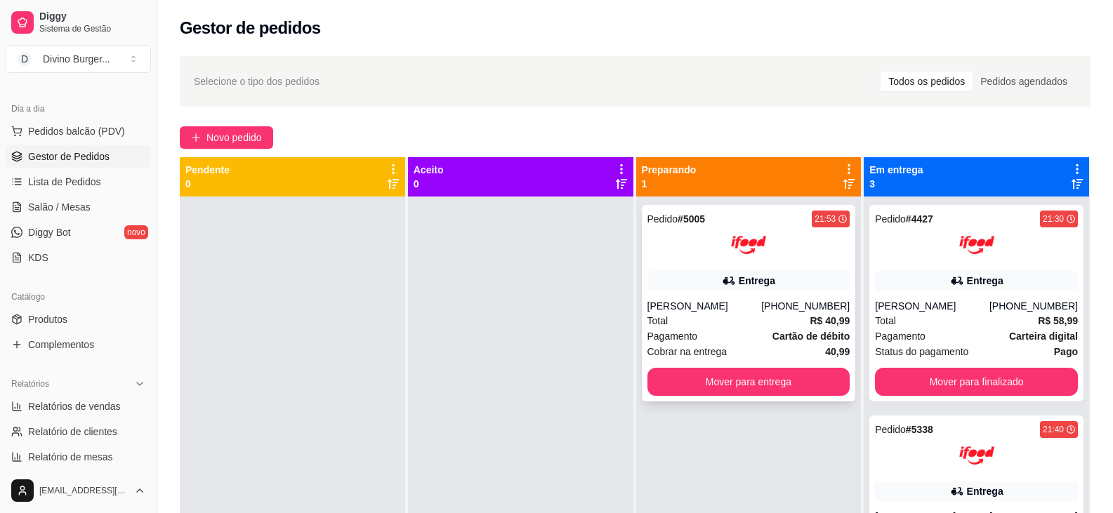
click at [679, 300] on div "[PERSON_NAME]" at bounding box center [704, 306] width 114 height 14
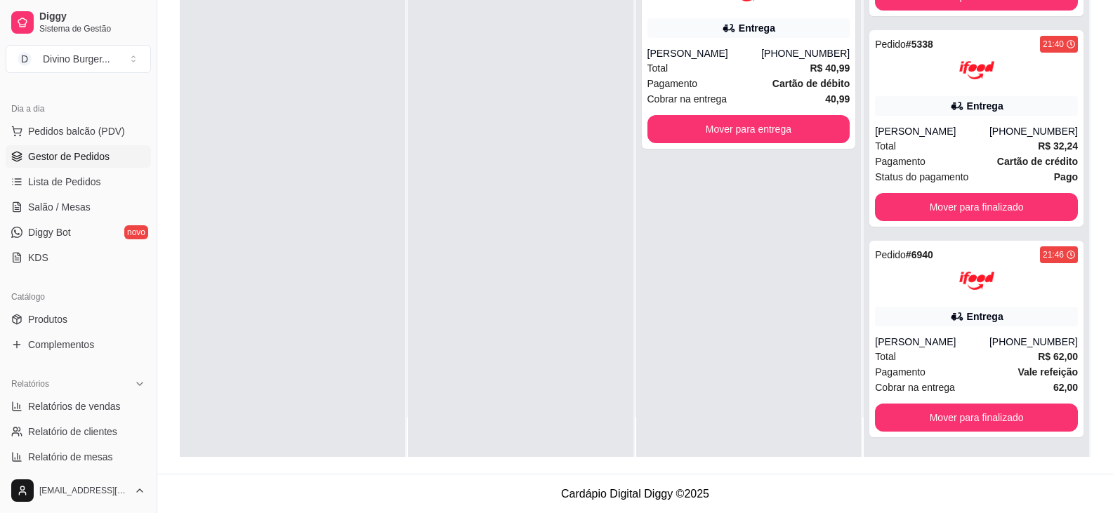
scroll to position [214, 0]
click at [58, 408] on span "Relatórios de vendas" at bounding box center [74, 406] width 93 height 14
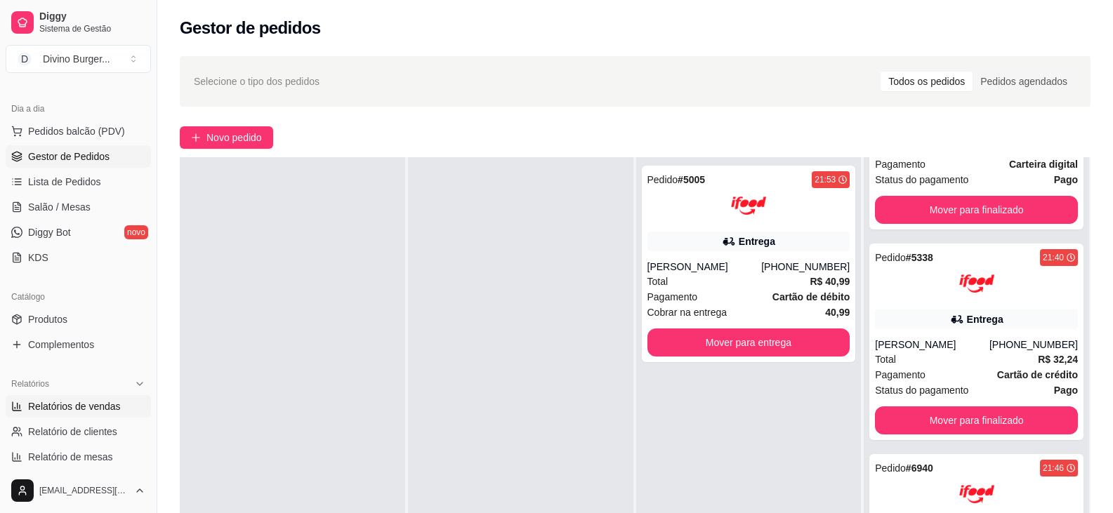
select select "ALL"
select select "0"
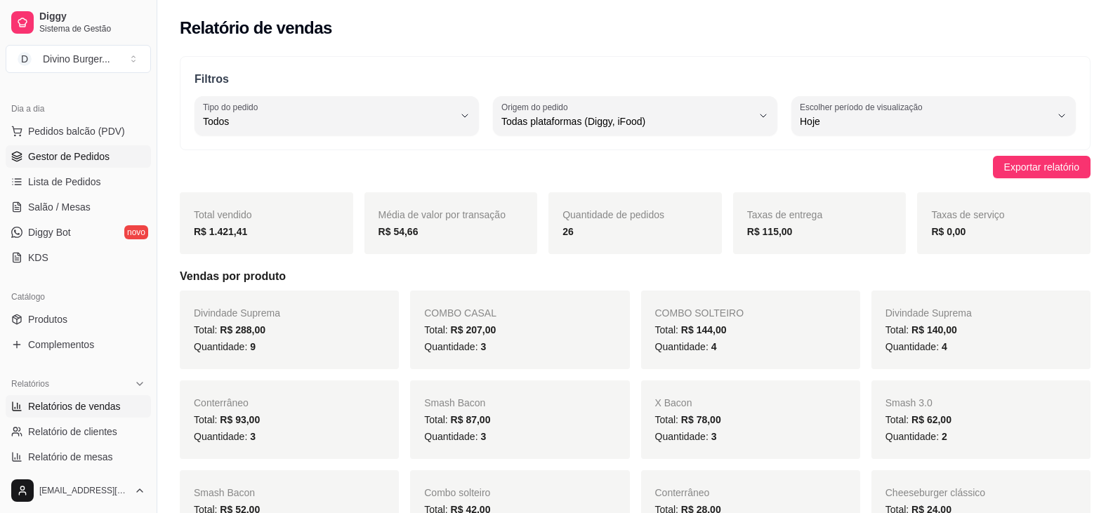
click at [67, 150] on link "Gestor de Pedidos" at bounding box center [78, 156] width 145 height 22
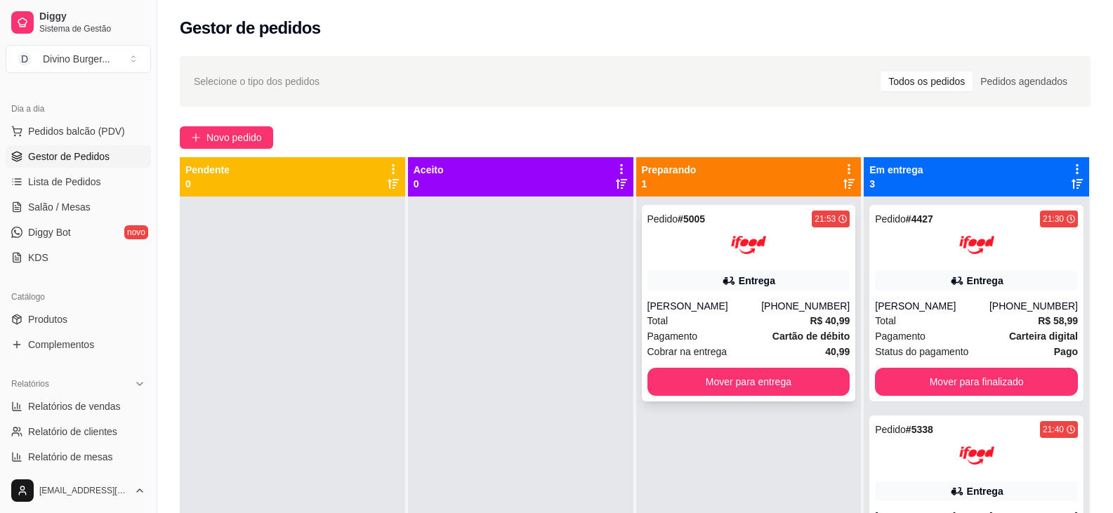
click at [705, 298] on div "Pedido # 5005 21:53 Entrega [PERSON_NAME] [PHONE_NUMBER] Total R$ 40,99 Pagamen…" at bounding box center [749, 303] width 214 height 197
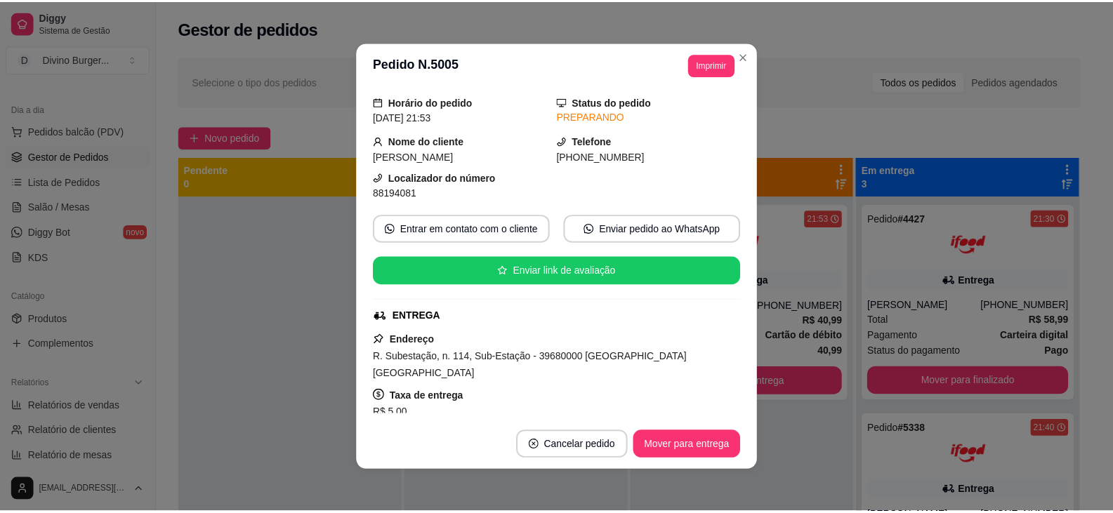
scroll to position [70, 0]
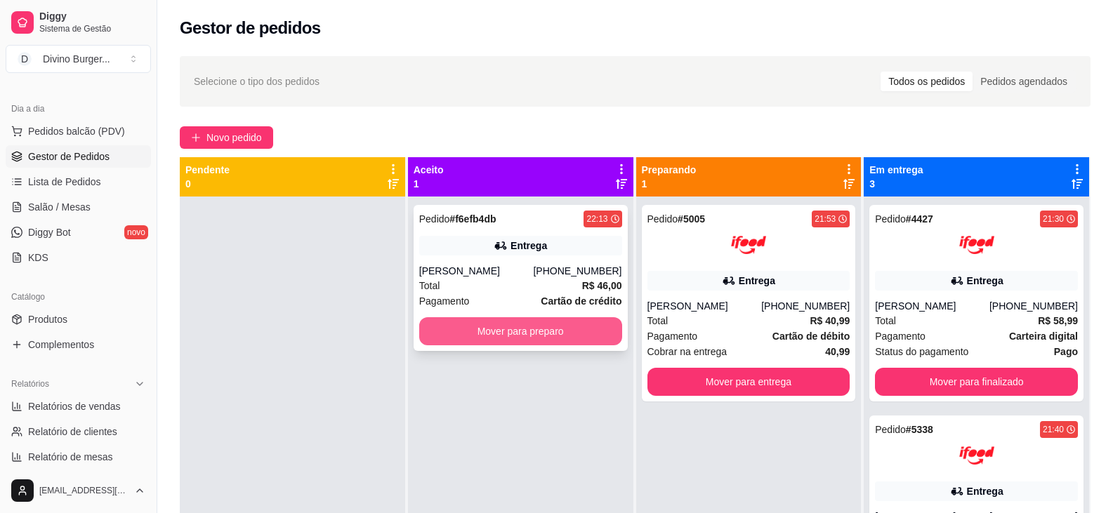
click at [548, 322] on button "Mover para preparo" at bounding box center [520, 331] width 203 height 28
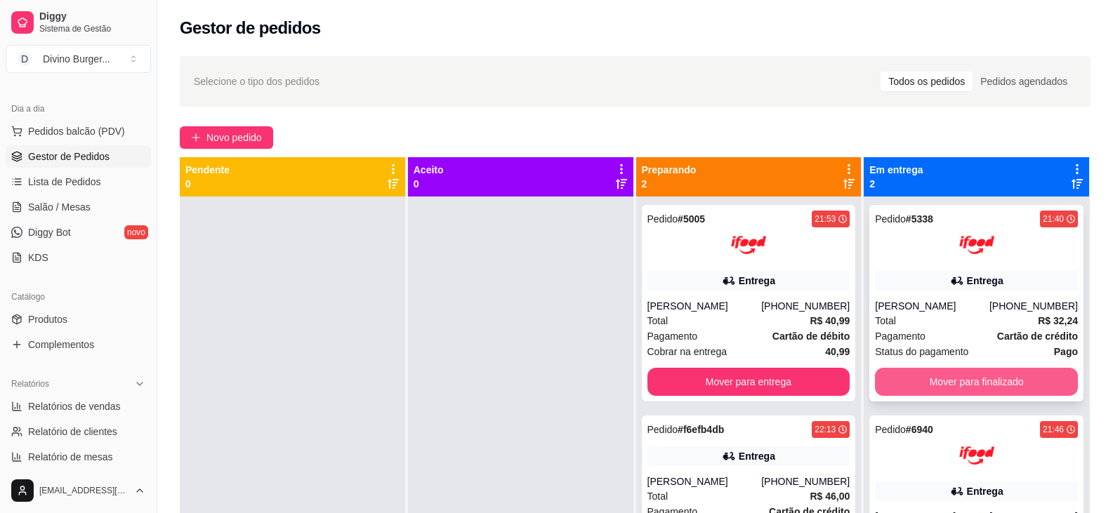
click at [992, 382] on button "Mover para finalizado" at bounding box center [976, 382] width 203 height 28
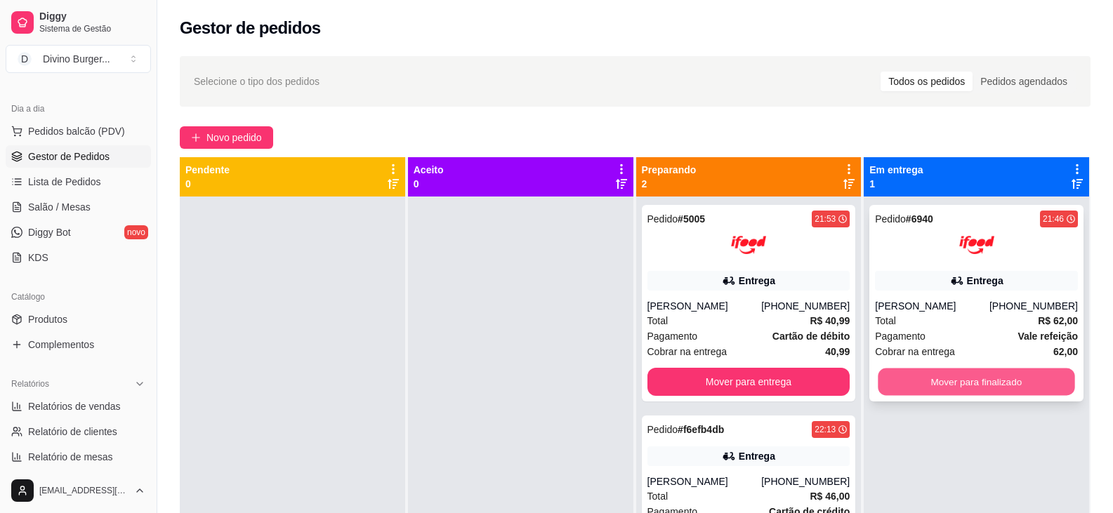
click at [950, 382] on button "Mover para finalizado" at bounding box center [976, 382] width 197 height 27
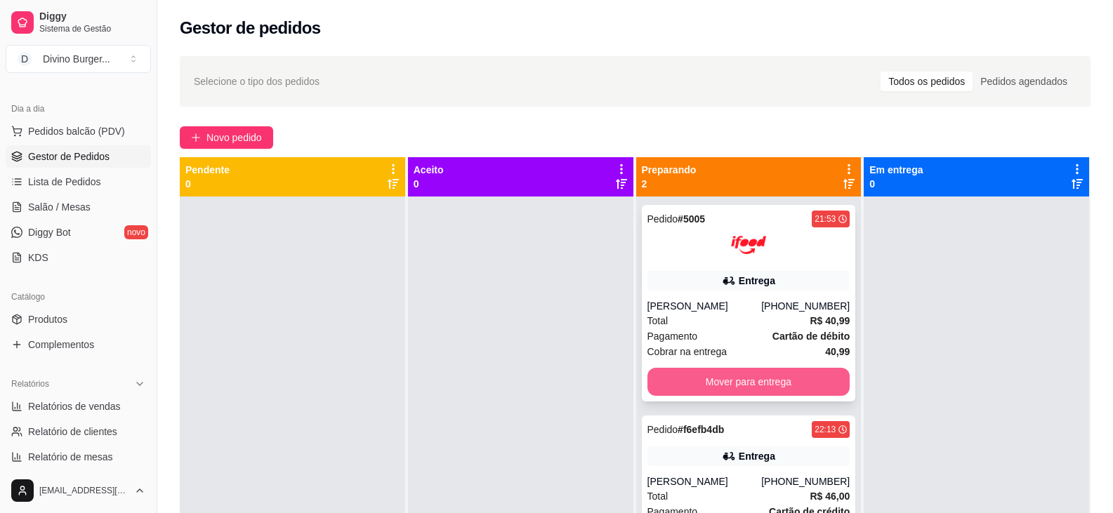
click at [767, 378] on button "Mover para entrega" at bounding box center [748, 382] width 203 height 28
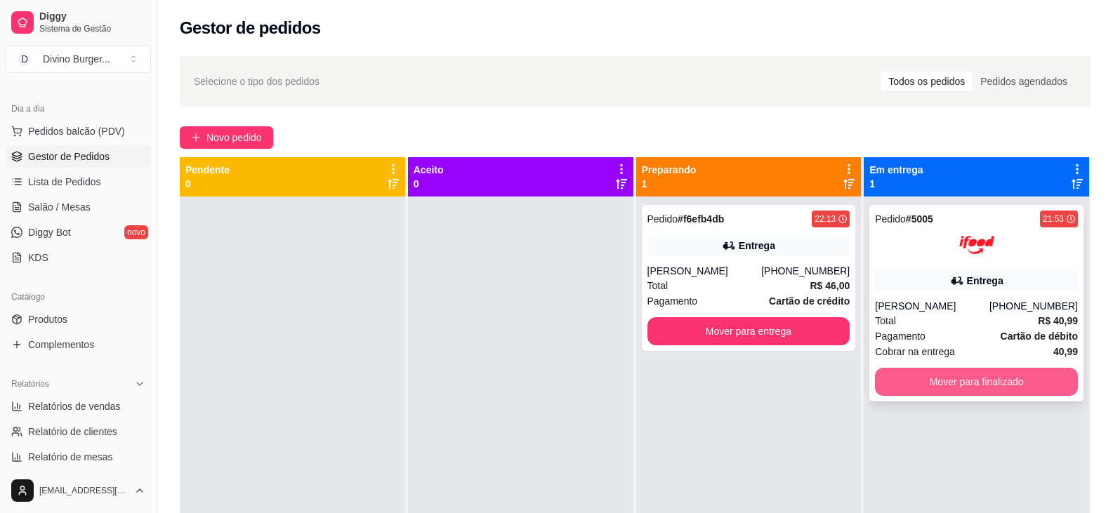
click at [909, 389] on button "Mover para finalizado" at bounding box center [976, 382] width 203 height 28
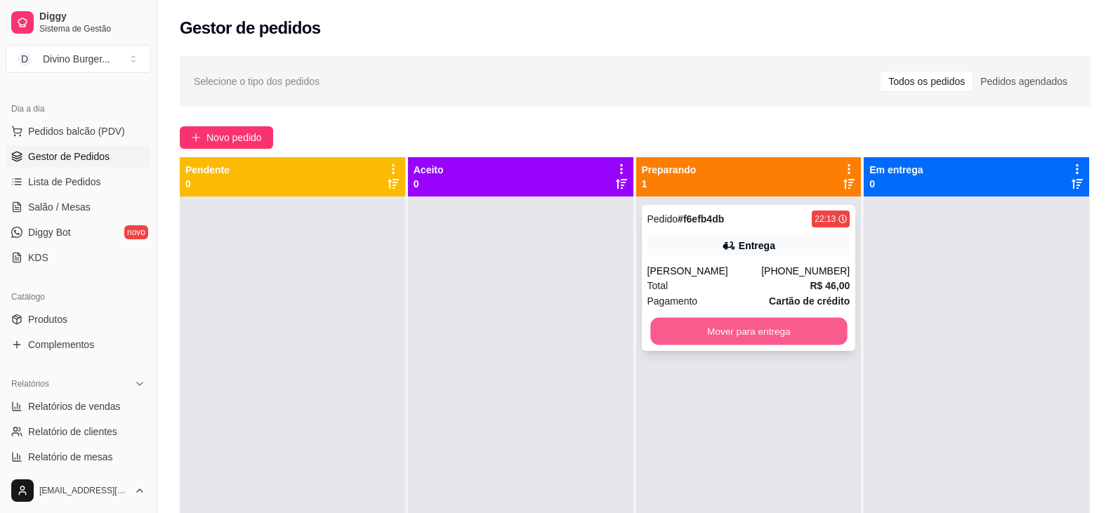
click at [742, 326] on button "Mover para entrega" at bounding box center [748, 331] width 197 height 27
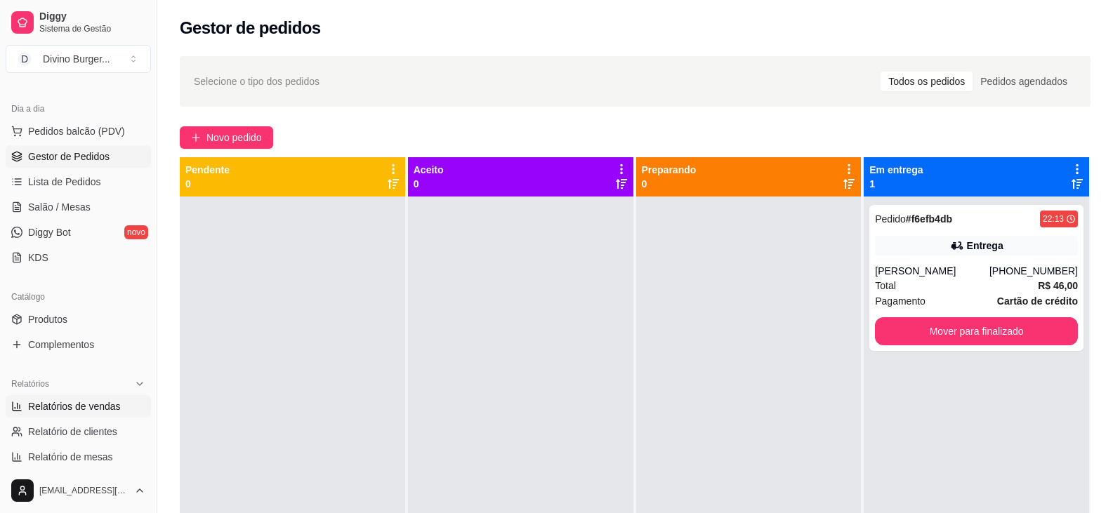
click at [95, 396] on link "Relatórios de vendas" at bounding box center [78, 406] width 145 height 22
select select "ALL"
select select "0"
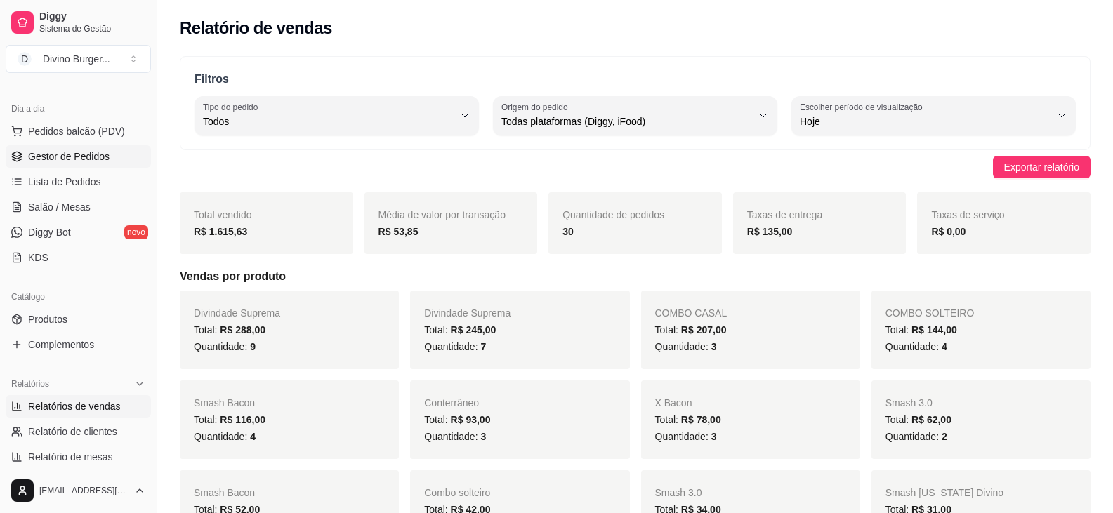
click at [67, 162] on span "Gestor de Pedidos" at bounding box center [68, 157] width 81 height 14
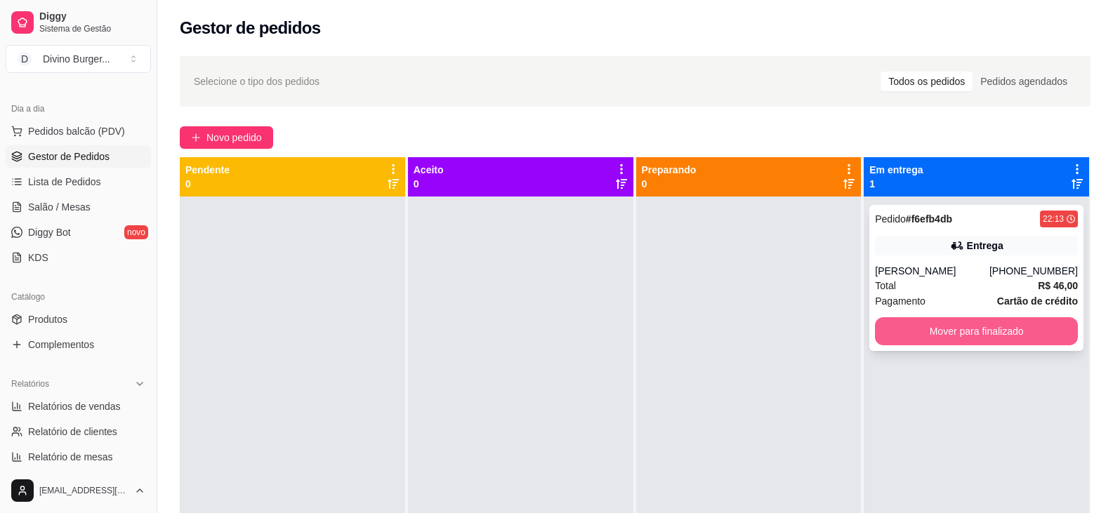
click at [955, 326] on button "Mover para finalizado" at bounding box center [976, 331] width 203 height 28
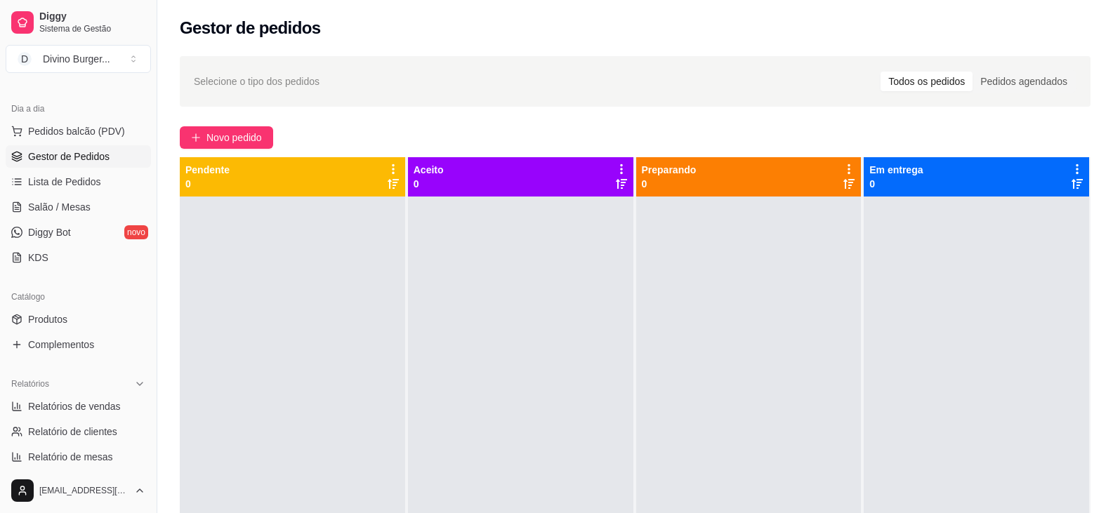
click at [55, 152] on span "Gestor de Pedidos" at bounding box center [68, 157] width 81 height 14
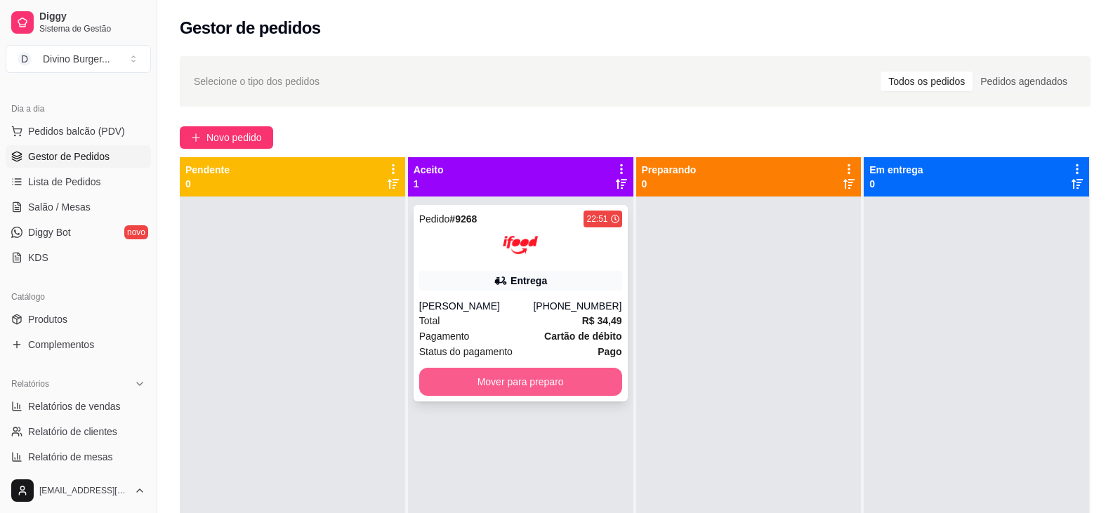
click at [507, 375] on button "Mover para preparo" at bounding box center [520, 382] width 203 height 28
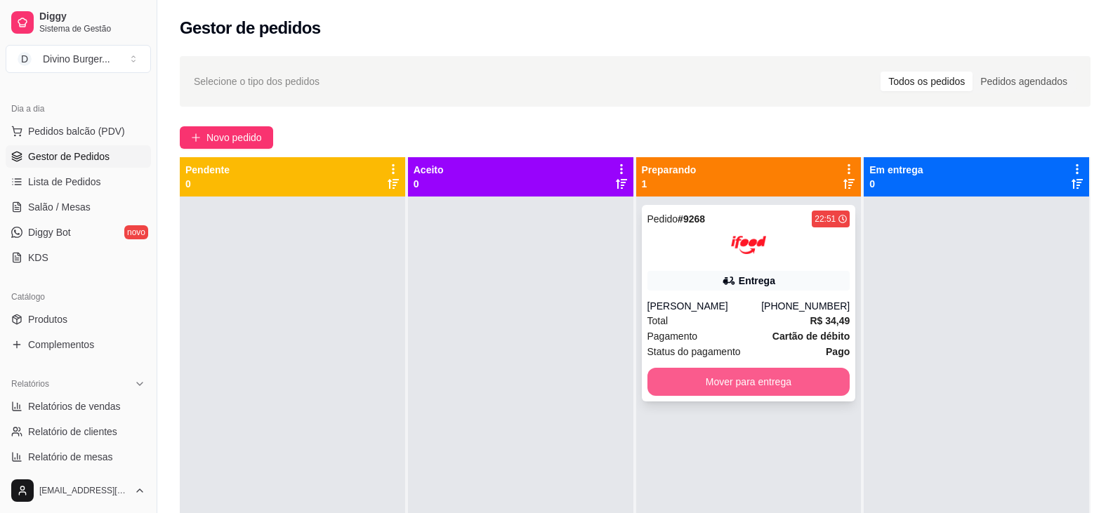
click at [799, 378] on button "Mover para entrega" at bounding box center [748, 382] width 203 height 28
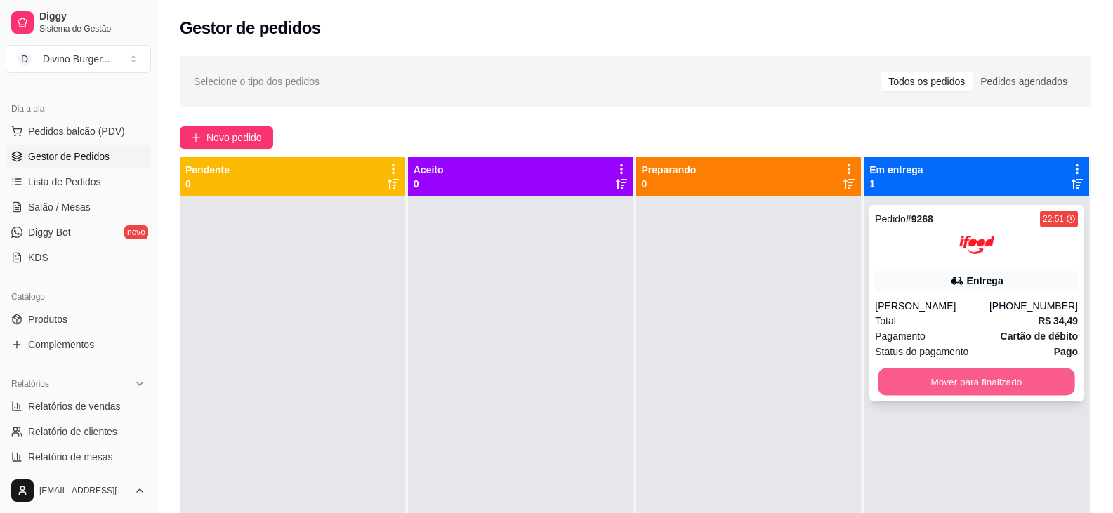
click at [944, 376] on button "Mover para finalizado" at bounding box center [976, 382] width 197 height 27
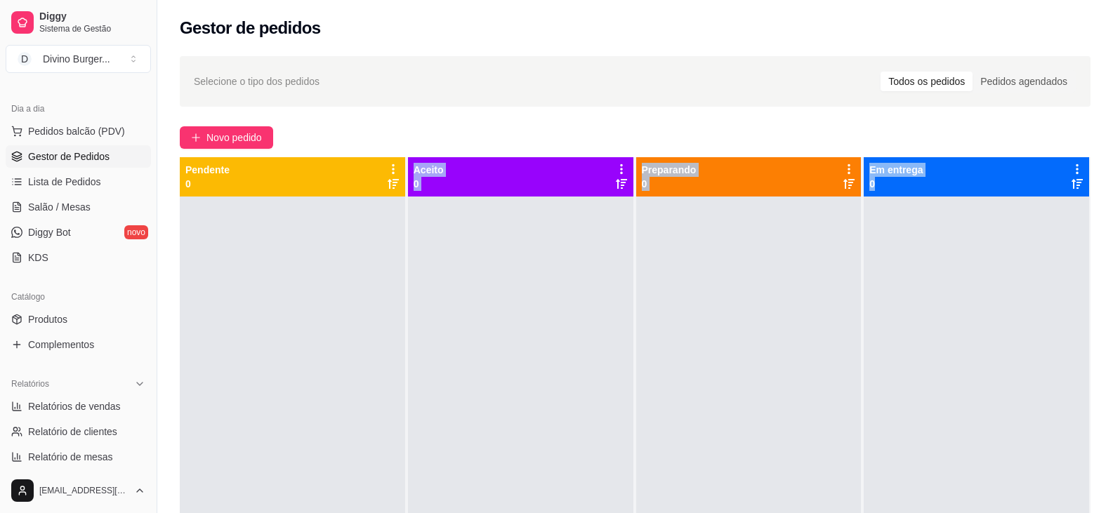
drag, startPoint x: 218, startPoint y: 178, endPoint x: 970, endPoint y: 295, distance: 761.4
click at [970, 295] on div "Pendente 0 Aceito 0 Preparando 0 Em entrega 0" at bounding box center [635, 413] width 910 height 513
click at [487, 346] on div at bounding box center [520, 453] width 225 height 513
drag, startPoint x: 169, startPoint y: 164, endPoint x: 982, endPoint y: 338, distance: 831.3
click at [1001, 324] on div "Selecione o tipo dos pedidos Todos os pedidos Pedidos agendados Novo pedido Pen…" at bounding box center [634, 367] width 955 height 639
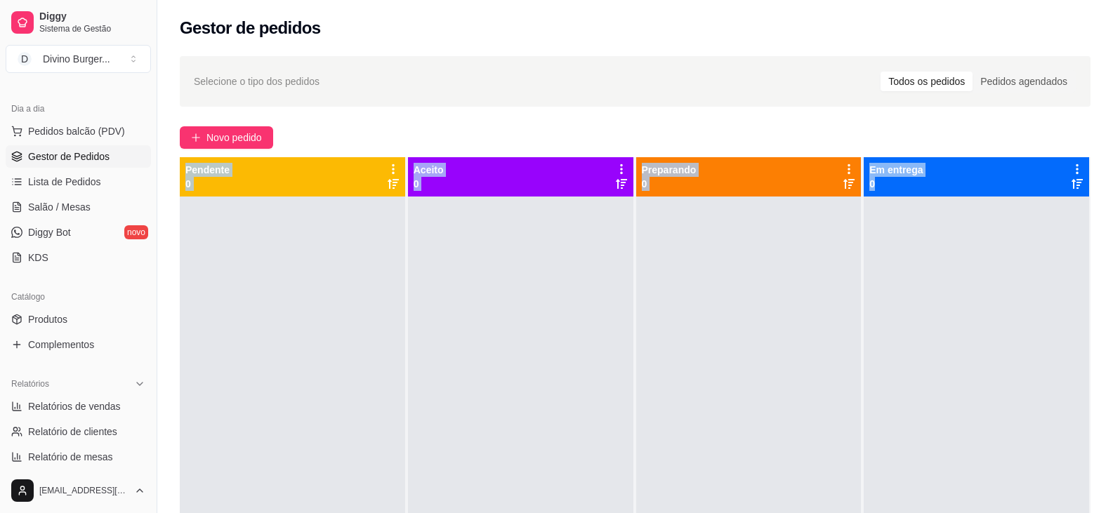
click at [875, 413] on div at bounding box center [975, 453] width 225 height 513
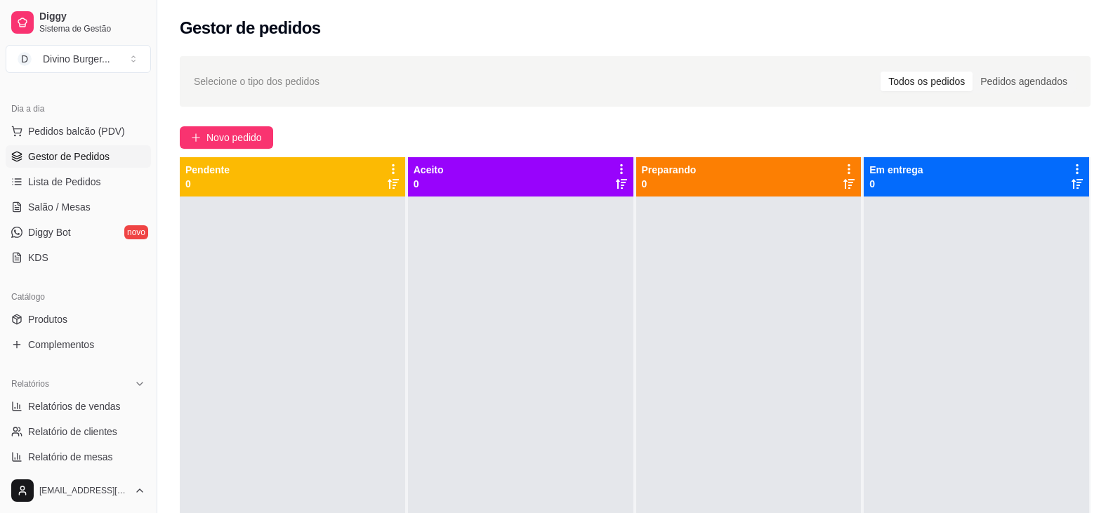
click at [877, 373] on div at bounding box center [975, 453] width 225 height 513
click at [67, 413] on link "Relatórios de vendas" at bounding box center [78, 406] width 145 height 22
select select "ALL"
select select "0"
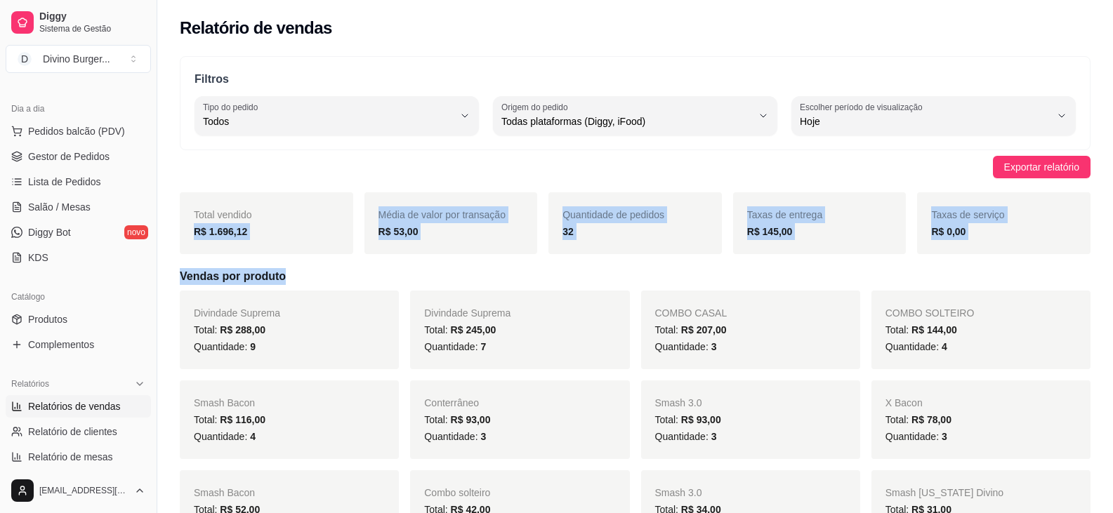
drag, startPoint x: 194, startPoint y: 237, endPoint x: 573, endPoint y: 270, distance: 379.7
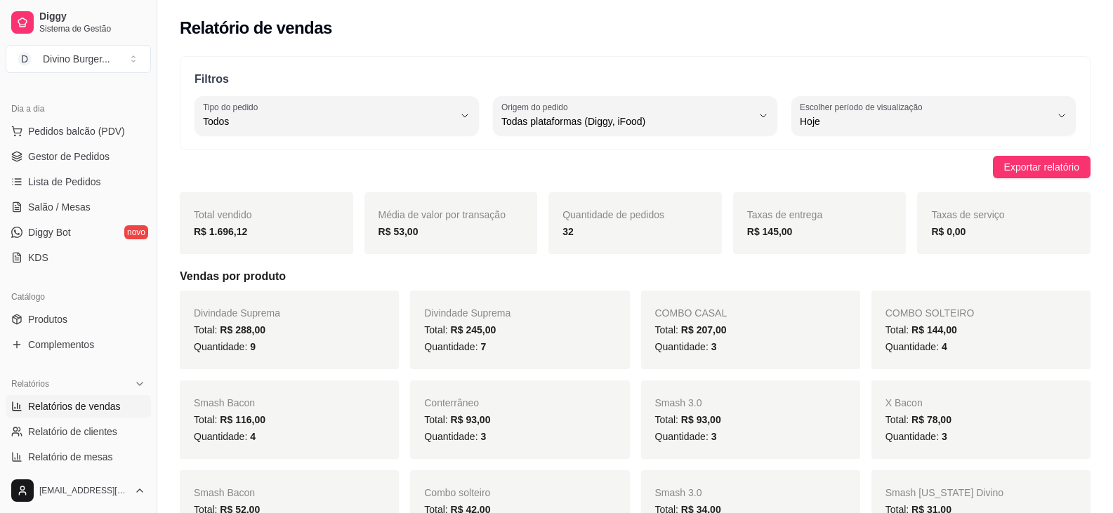
click at [289, 199] on div "Total vendido R$ 1.696,12" at bounding box center [266, 223] width 173 height 62
click at [18, 153] on icon at bounding box center [16, 156] width 11 height 11
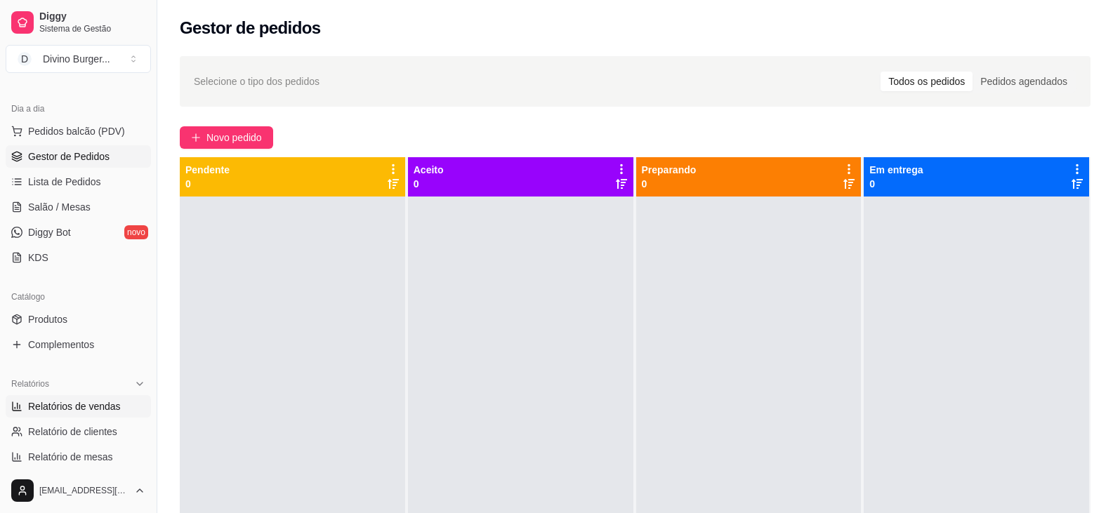
click at [67, 412] on span "Relatórios de vendas" at bounding box center [74, 406] width 93 height 14
select select "ALL"
select select "0"
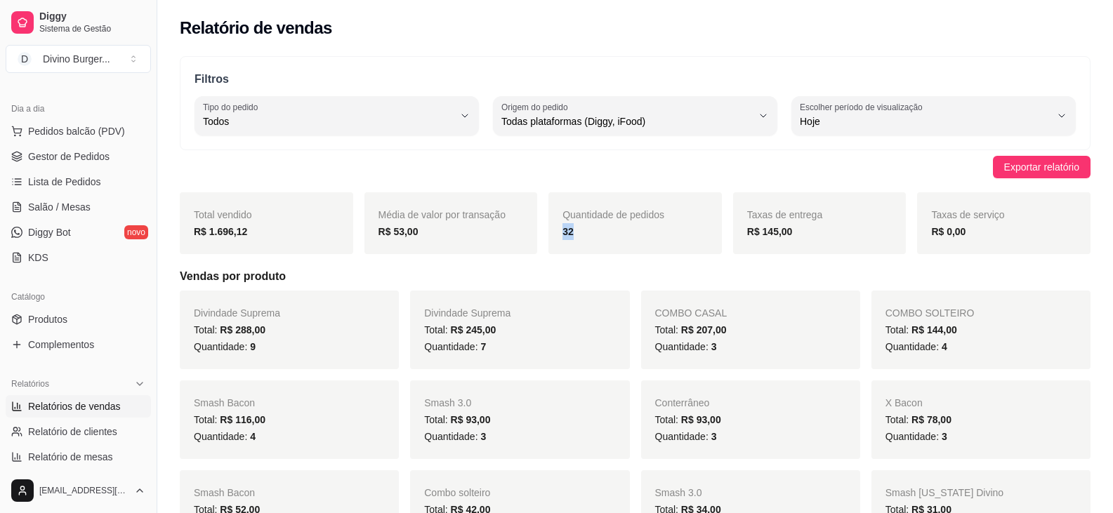
drag, startPoint x: 562, startPoint y: 237, endPoint x: 675, endPoint y: 238, distance: 113.0
click at [675, 238] on div "Quantidade de pedidos 32" at bounding box center [634, 223] width 173 height 62
click at [631, 235] on div "32" at bounding box center [634, 231] width 145 height 17
click at [632, 236] on div "32" at bounding box center [634, 231] width 145 height 17
click at [83, 155] on span "Gestor de Pedidos" at bounding box center [68, 157] width 81 height 14
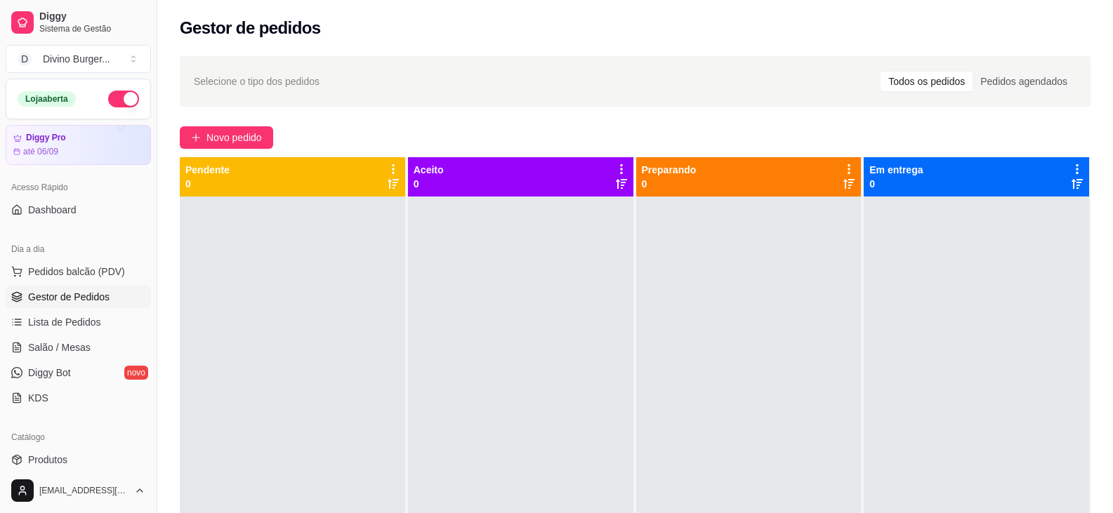
click at [118, 96] on button "button" at bounding box center [123, 99] width 31 height 17
drag, startPoint x: 0, startPoint y: 15, endPoint x: 7, endPoint y: 0, distance: 16.3
drag, startPoint x: 7, startPoint y: 0, endPoint x: 176, endPoint y: 0, distance: 169.2
click at [73, 7] on div "Diggy Sistema de Gestão D Divino Burger ..." at bounding box center [78, 39] width 157 height 79
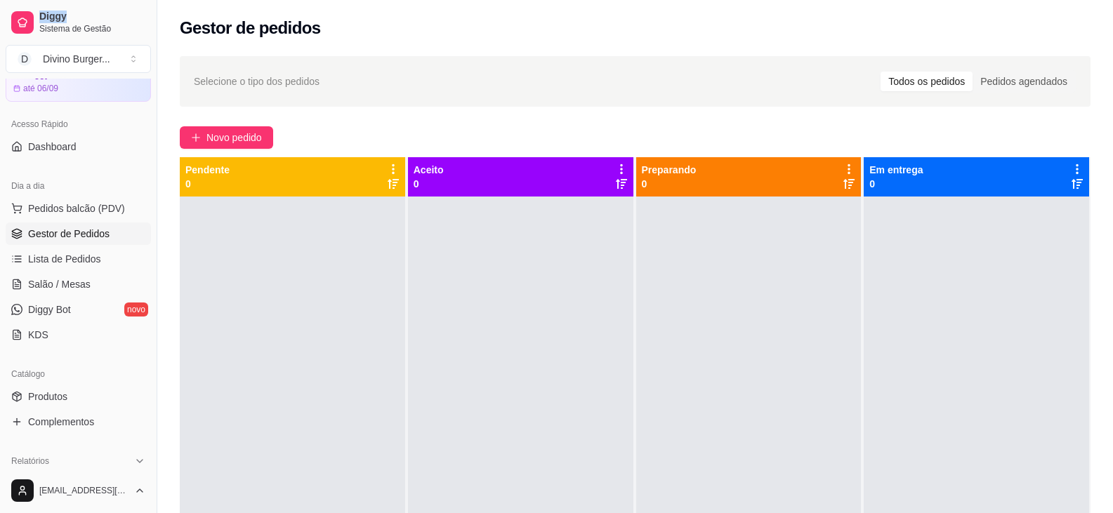
scroll to position [140, 0]
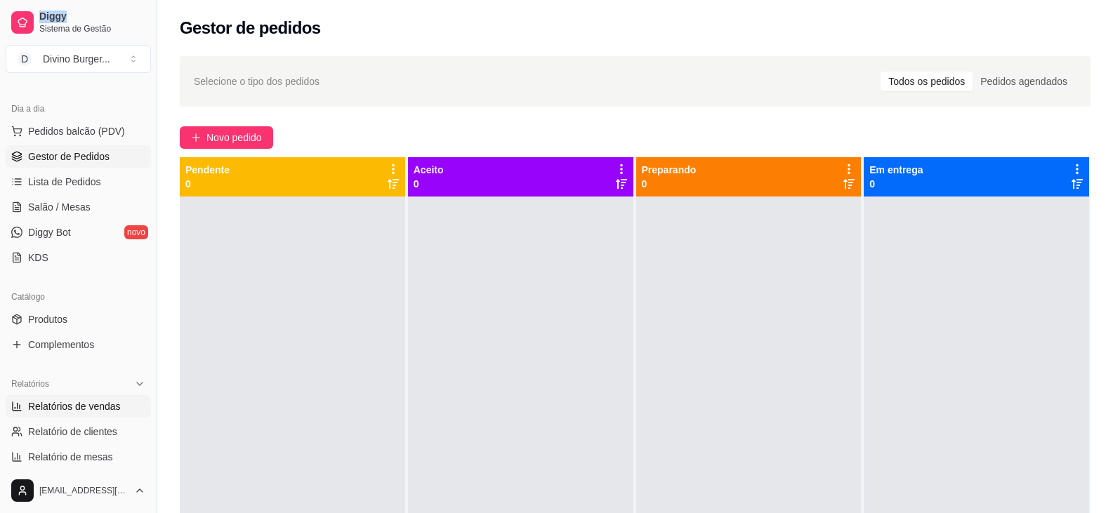
click at [58, 408] on span "Relatórios de vendas" at bounding box center [74, 406] width 93 height 14
select select "ALL"
select select "0"
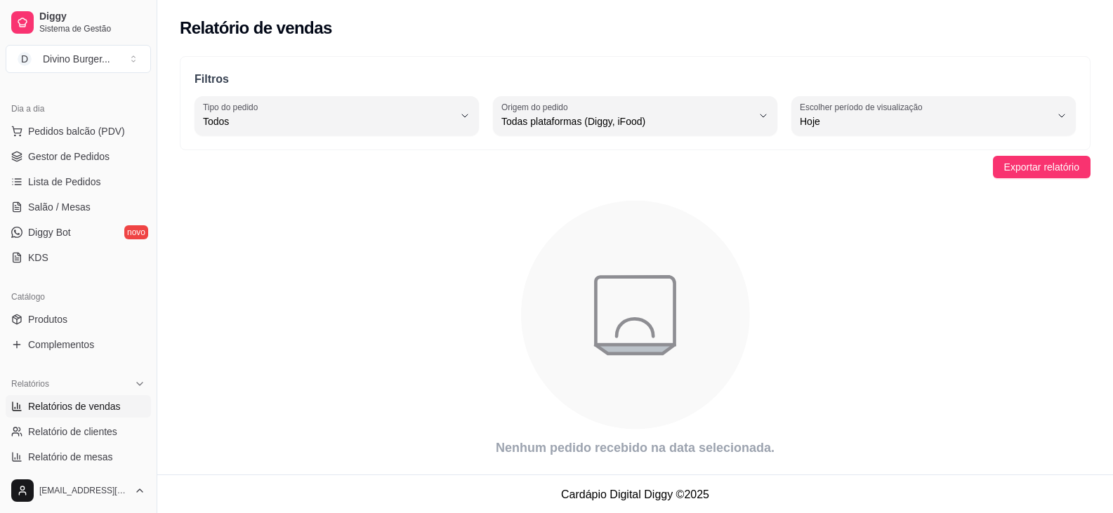
click at [881, 136] on div "Filtros ALL Tipo do pedido Todos Entrega Retirada Mesa Consumo local Tipo do pe…" at bounding box center [635, 103] width 910 height 94
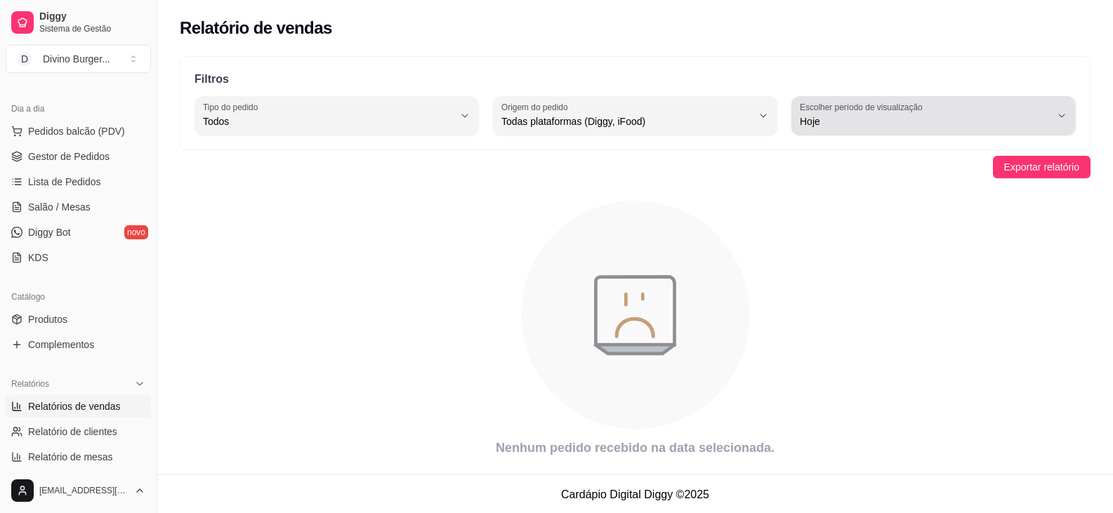
click at [877, 112] on label "Escolher período de visualização" at bounding box center [863, 107] width 127 height 12
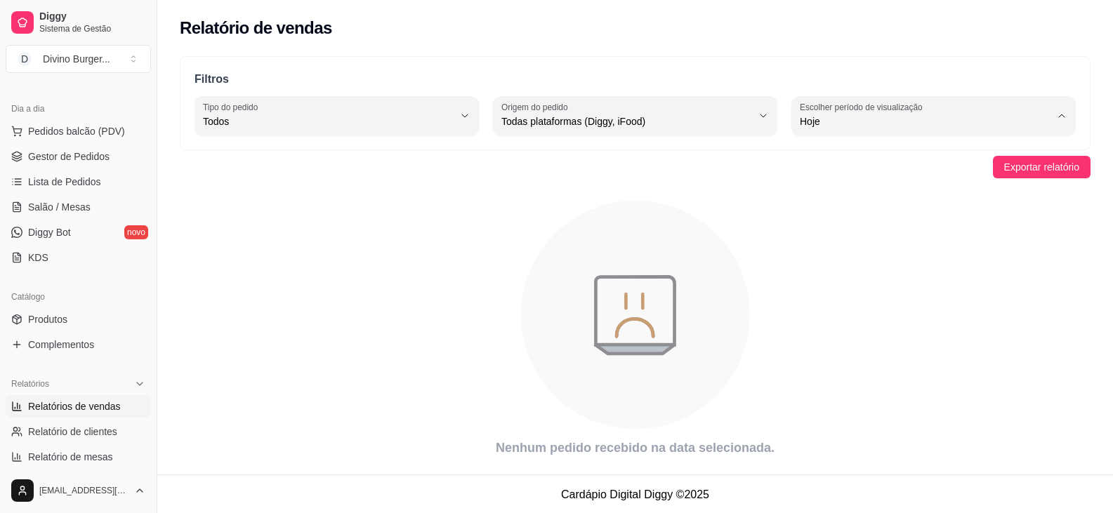
click at [836, 174] on span "Ontem" at bounding box center [926, 177] width 238 height 13
type input "1"
select select "1"
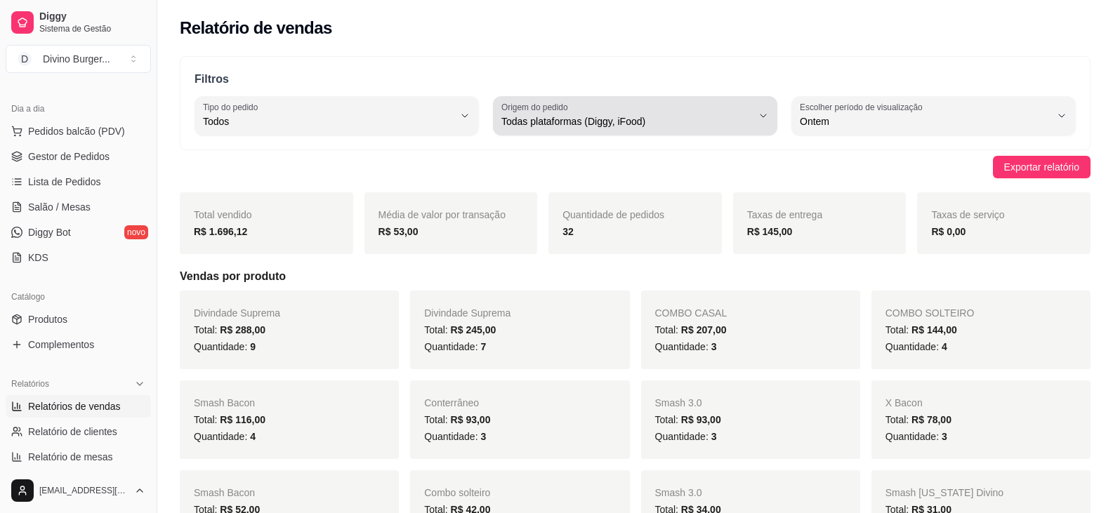
click at [590, 121] on div "Todas plataformas (Diggy, iFood)" at bounding box center [626, 116] width 251 height 28
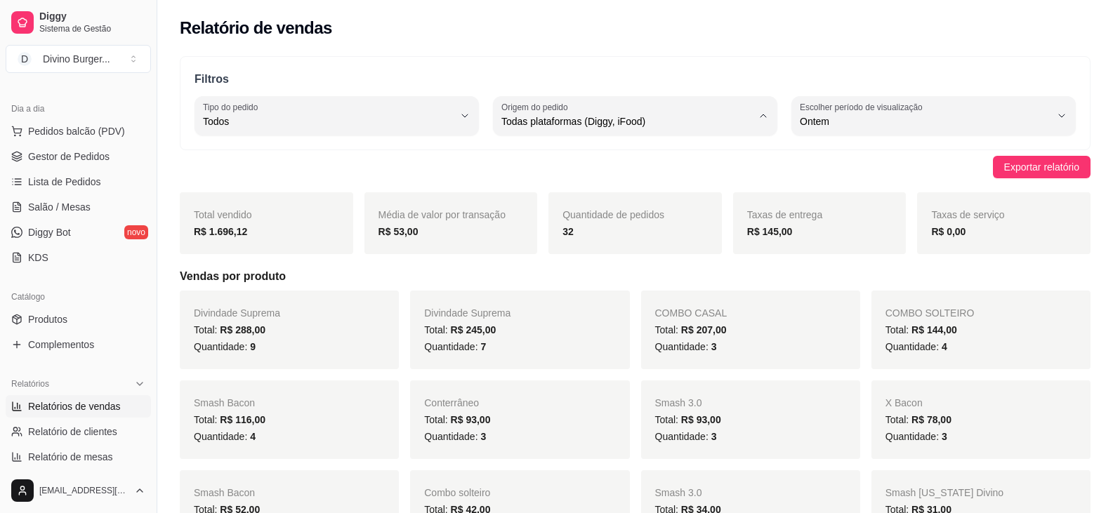
click at [587, 183] on span "Diggy" at bounding box center [628, 177] width 238 height 13
type input "DIGGY"
select select "DIGGY"
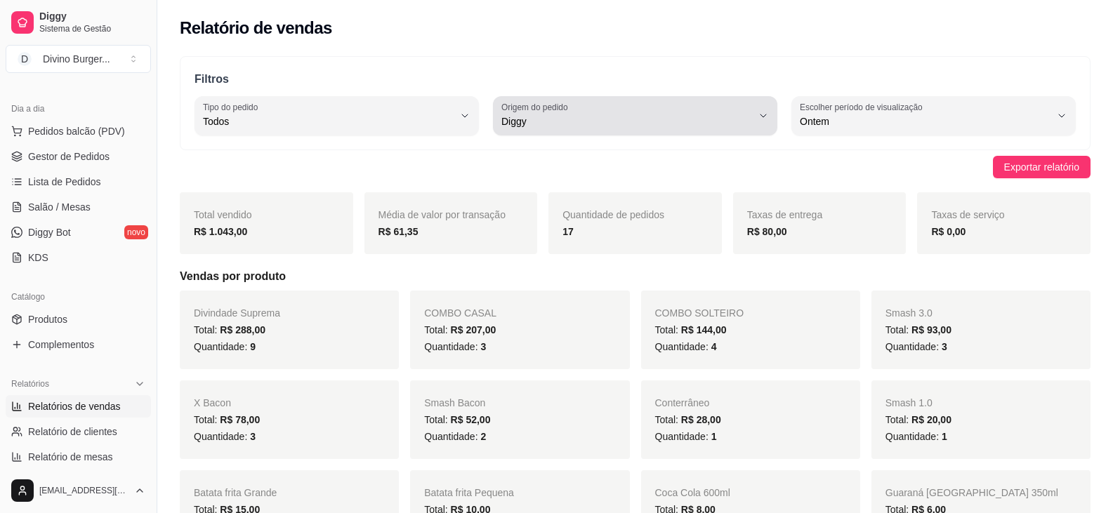
click at [588, 115] on span "Diggy" at bounding box center [626, 121] width 251 height 14
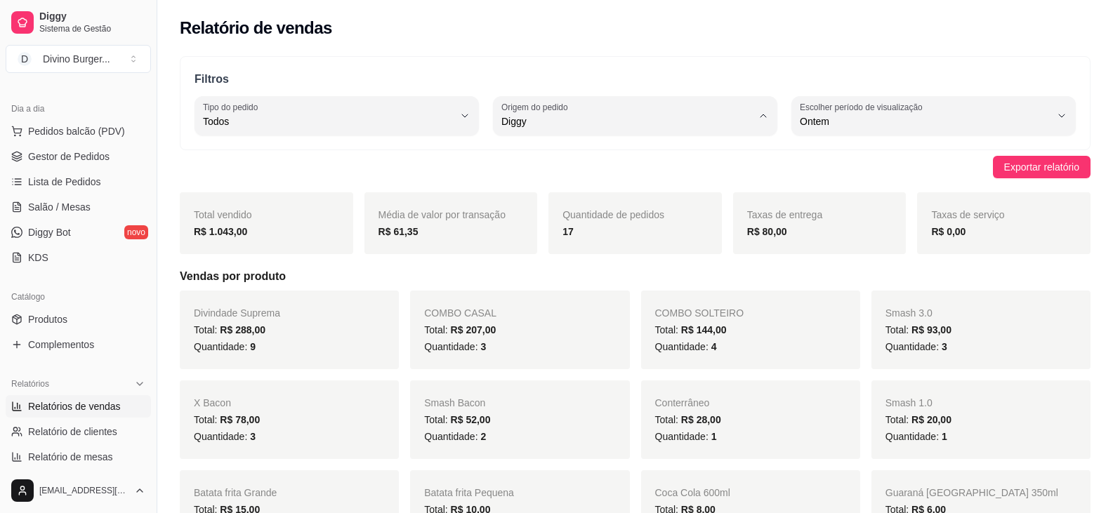
click at [562, 208] on span "iFood" at bounding box center [628, 200] width 238 height 13
type input "IFOOD"
select select "IFOOD"
click at [486, 159] on div "Exportar relatório" at bounding box center [635, 167] width 910 height 22
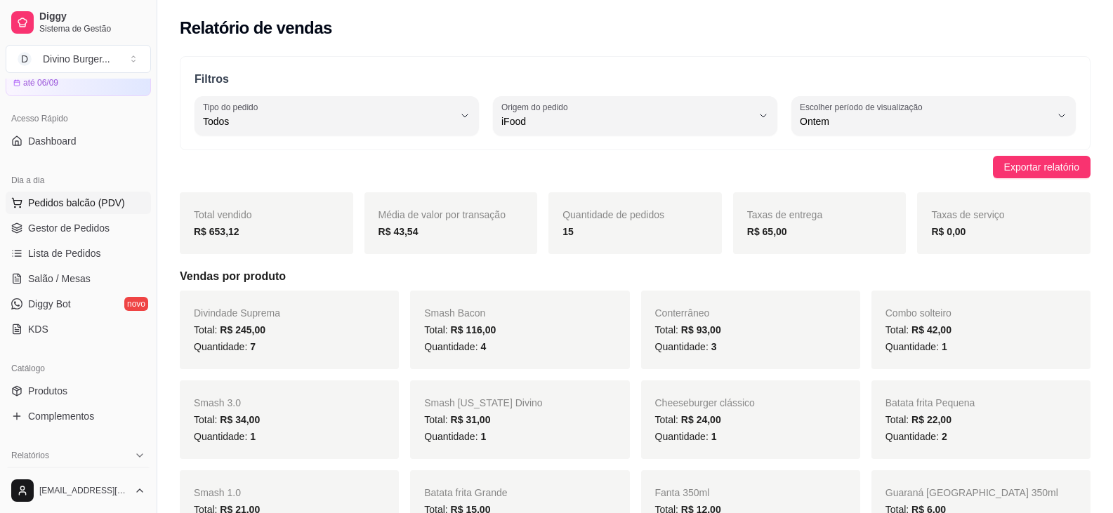
scroll to position [0, 0]
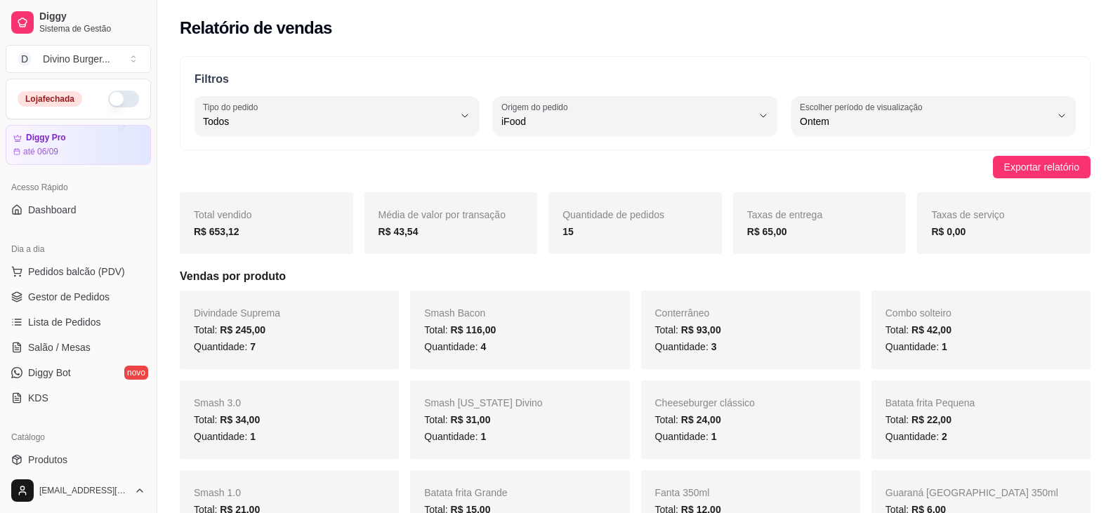
click at [454, 75] on p "Filtros" at bounding box center [634, 79] width 881 height 17
